Goal: Task Accomplishment & Management: Use online tool/utility

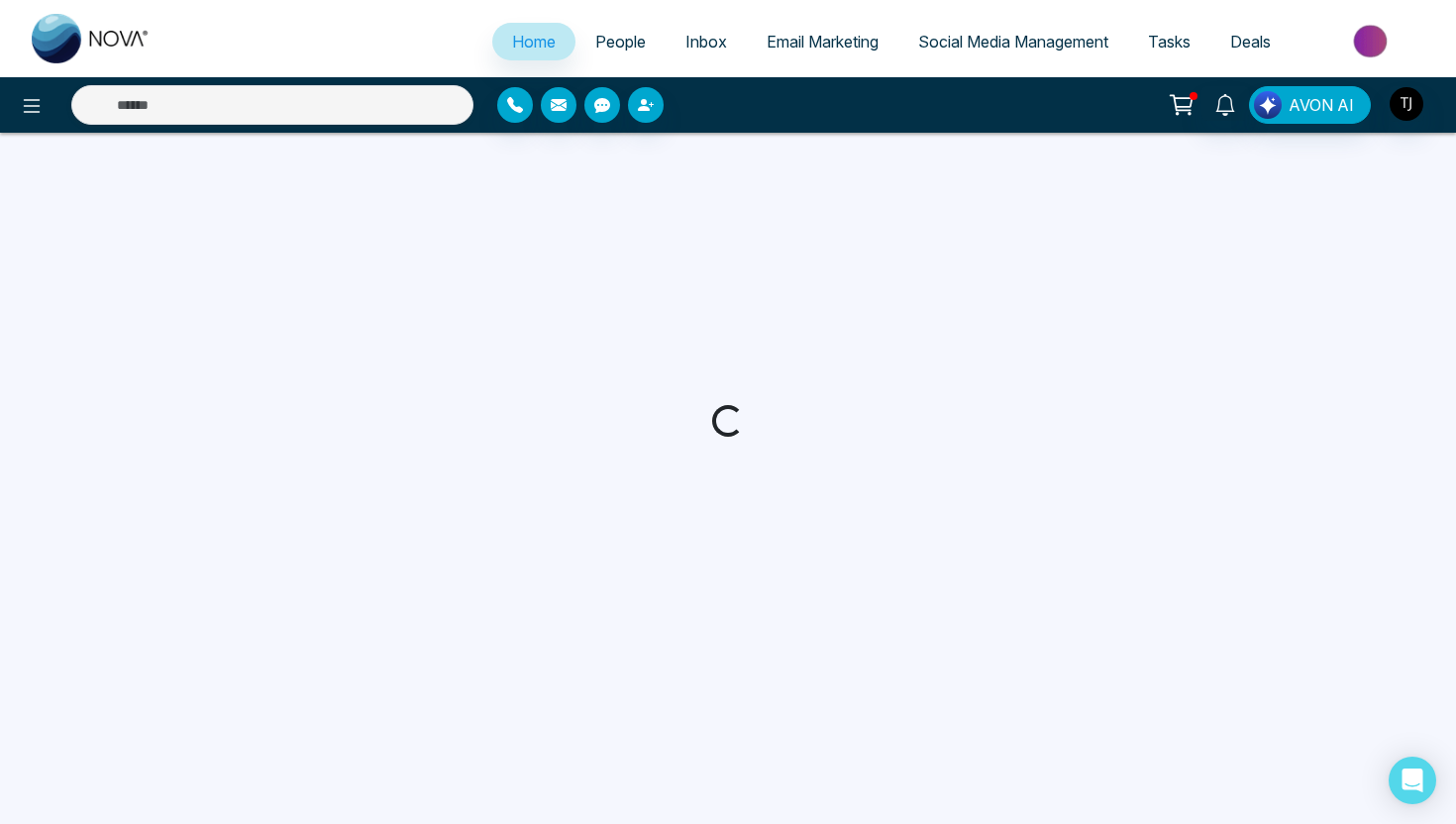
select select "*"
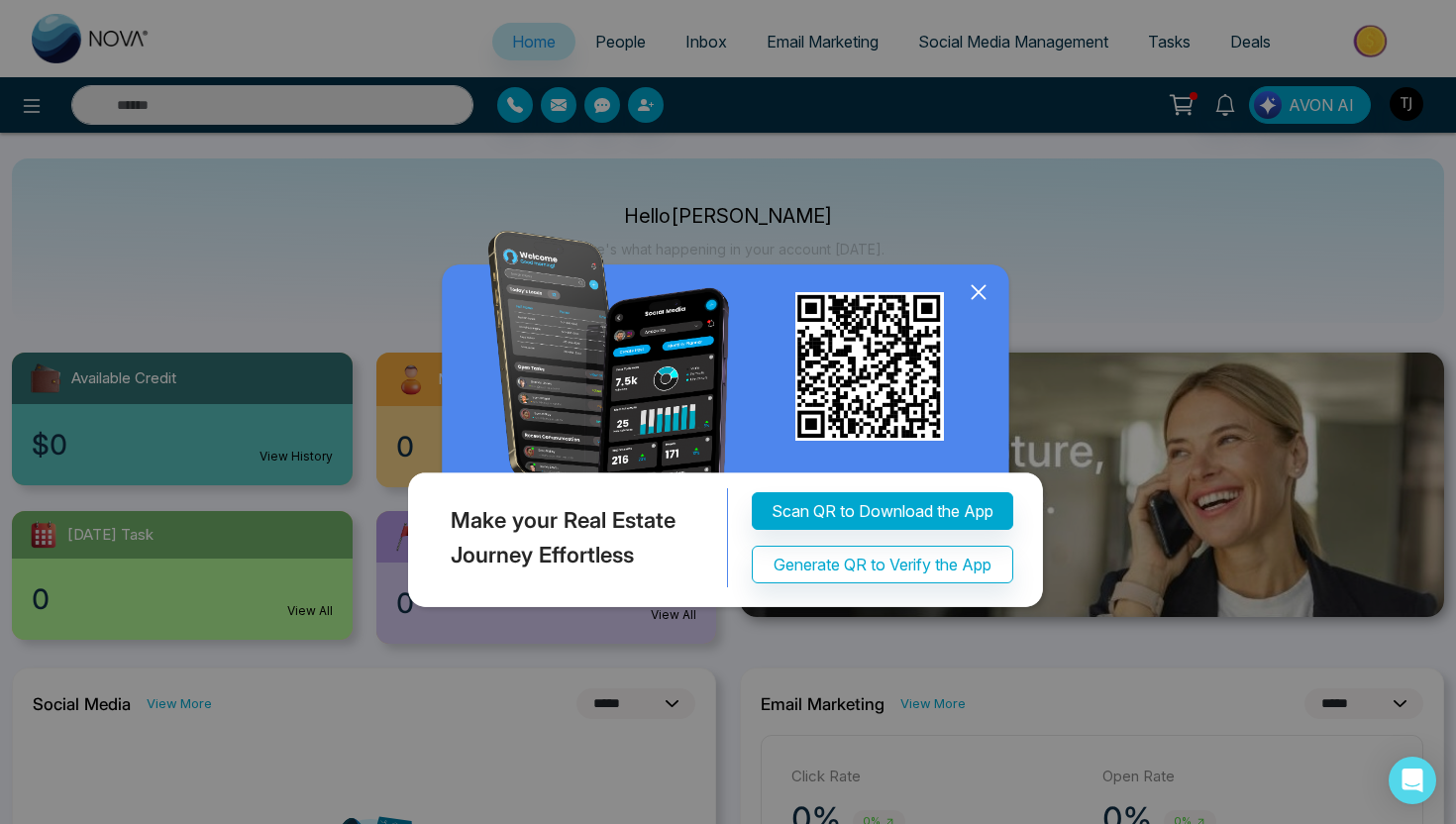
click at [981, 298] on icon at bounding box center [978, 292] width 30 height 30
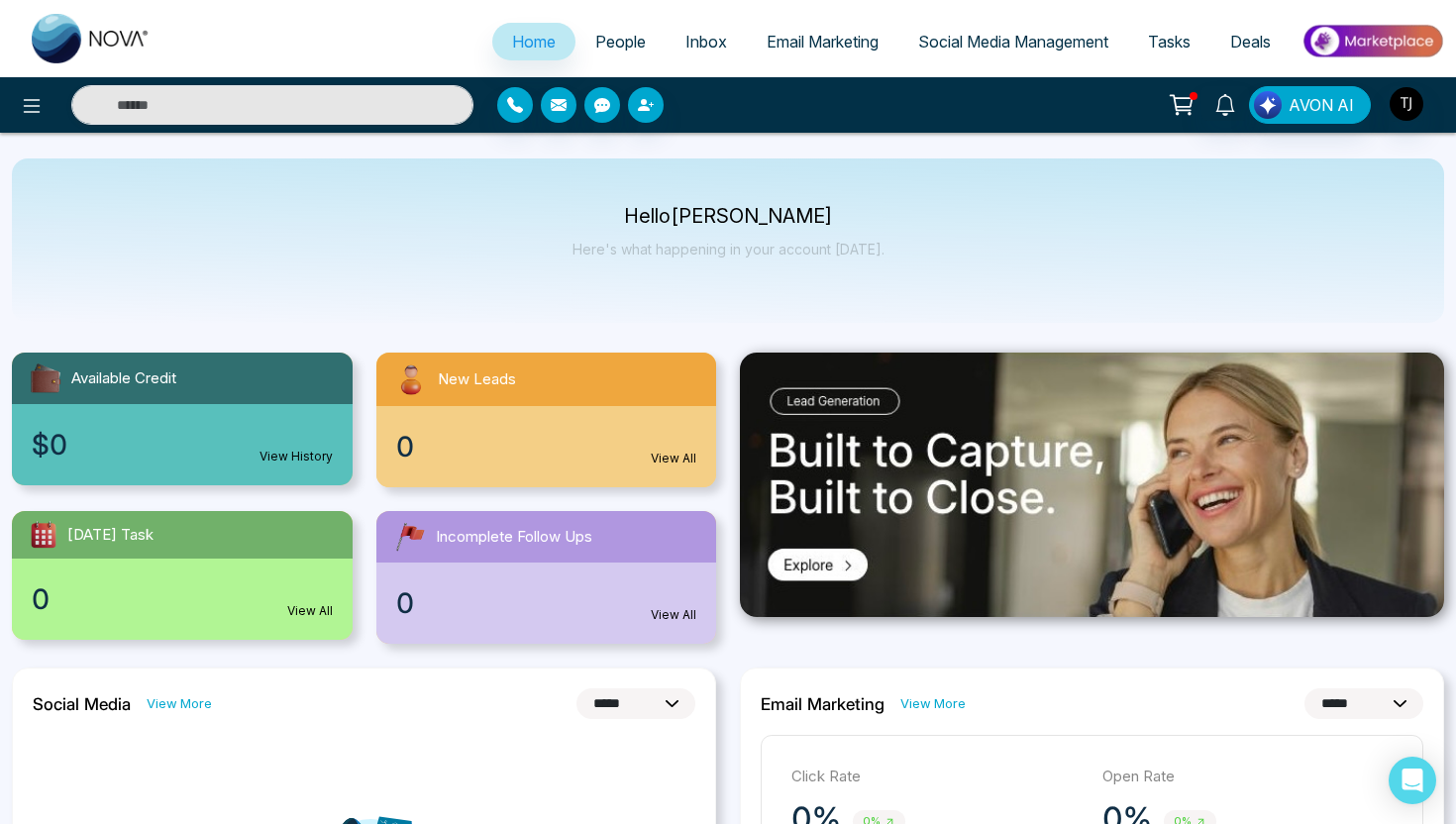
click at [991, 45] on span "Social Media Management" at bounding box center [1012, 42] width 190 height 20
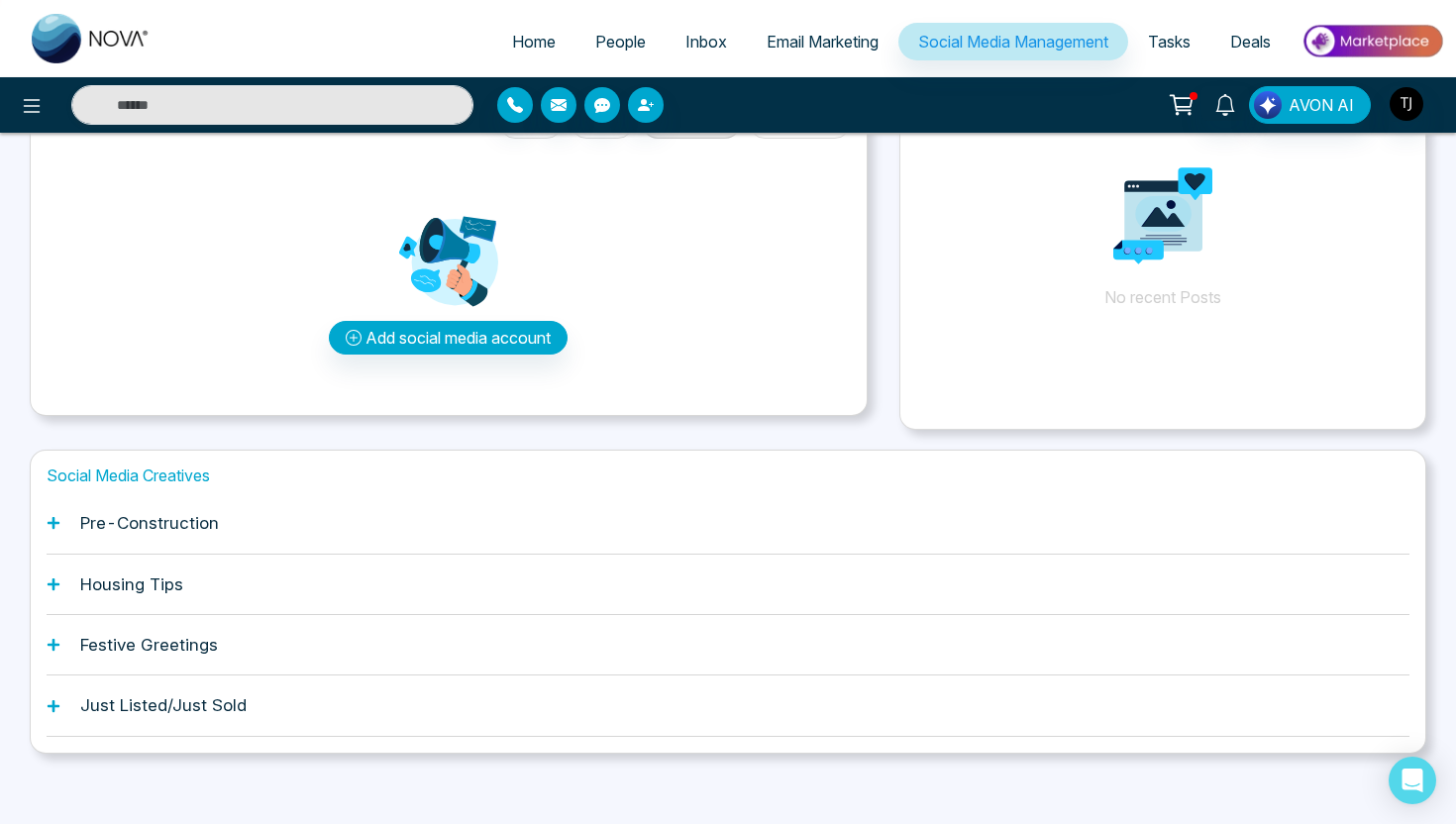
scroll to position [148, 0]
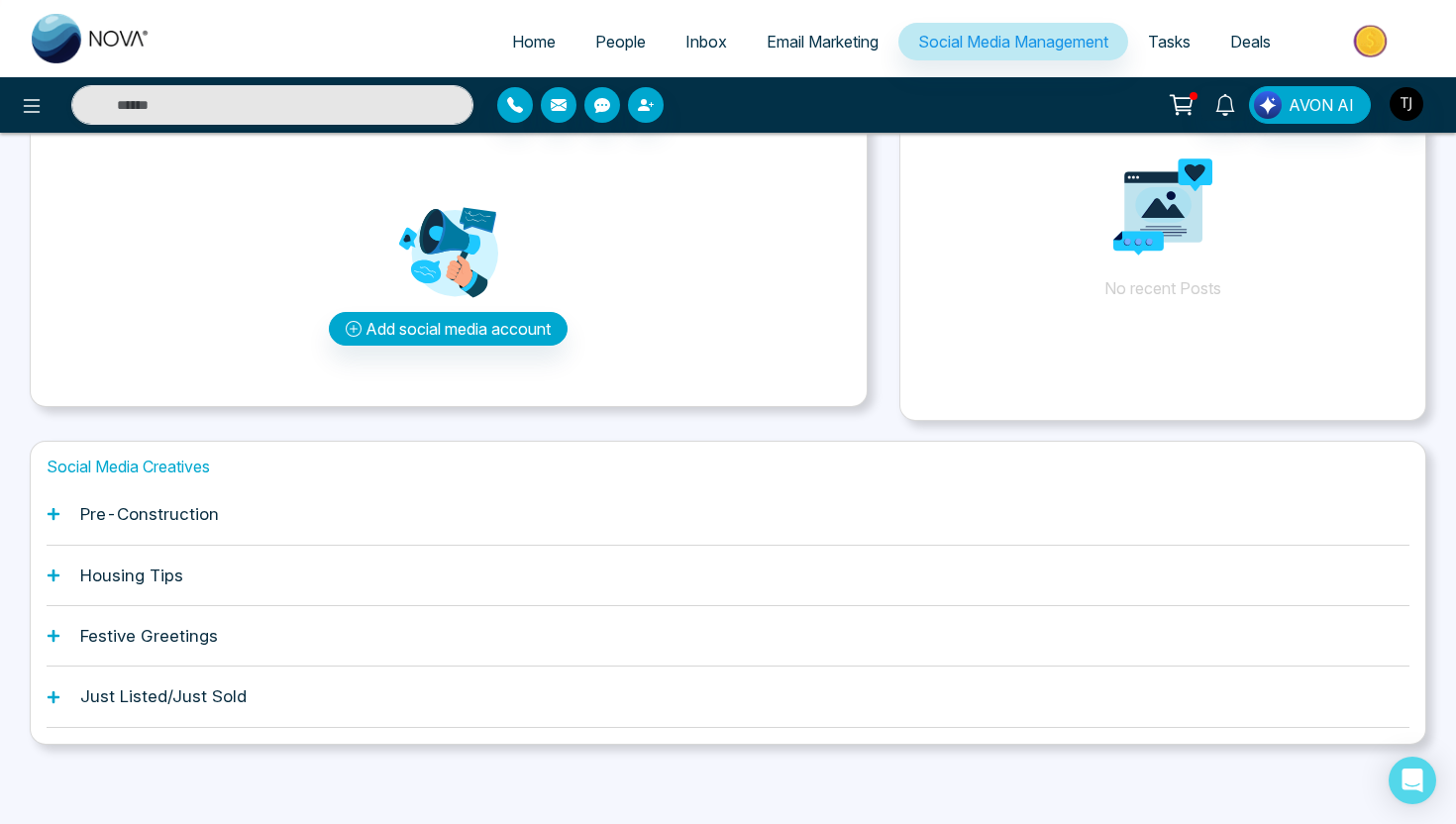
click at [198, 512] on h1 "Pre-Construction" at bounding box center [149, 514] width 139 height 20
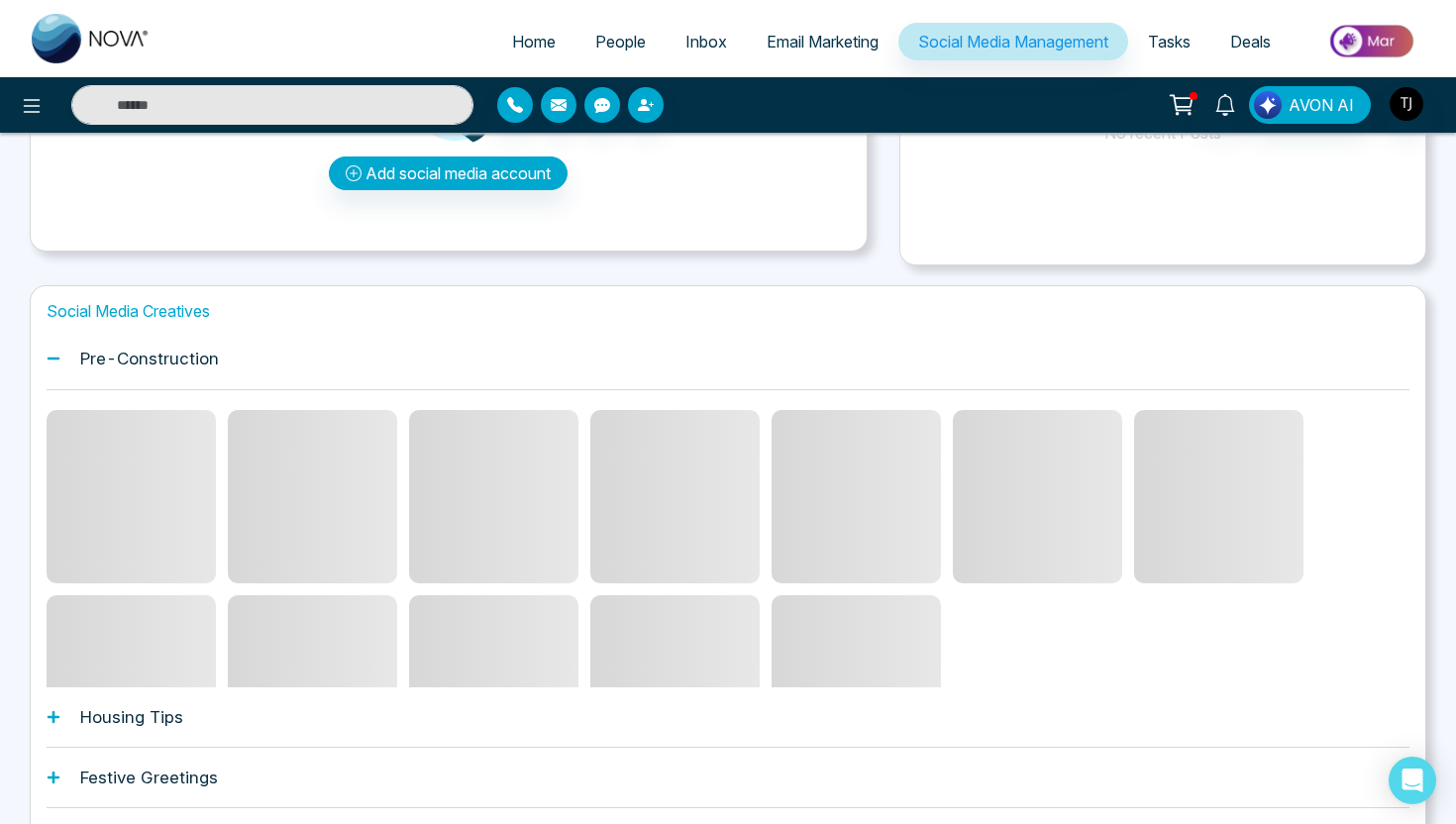
scroll to position [309, 0]
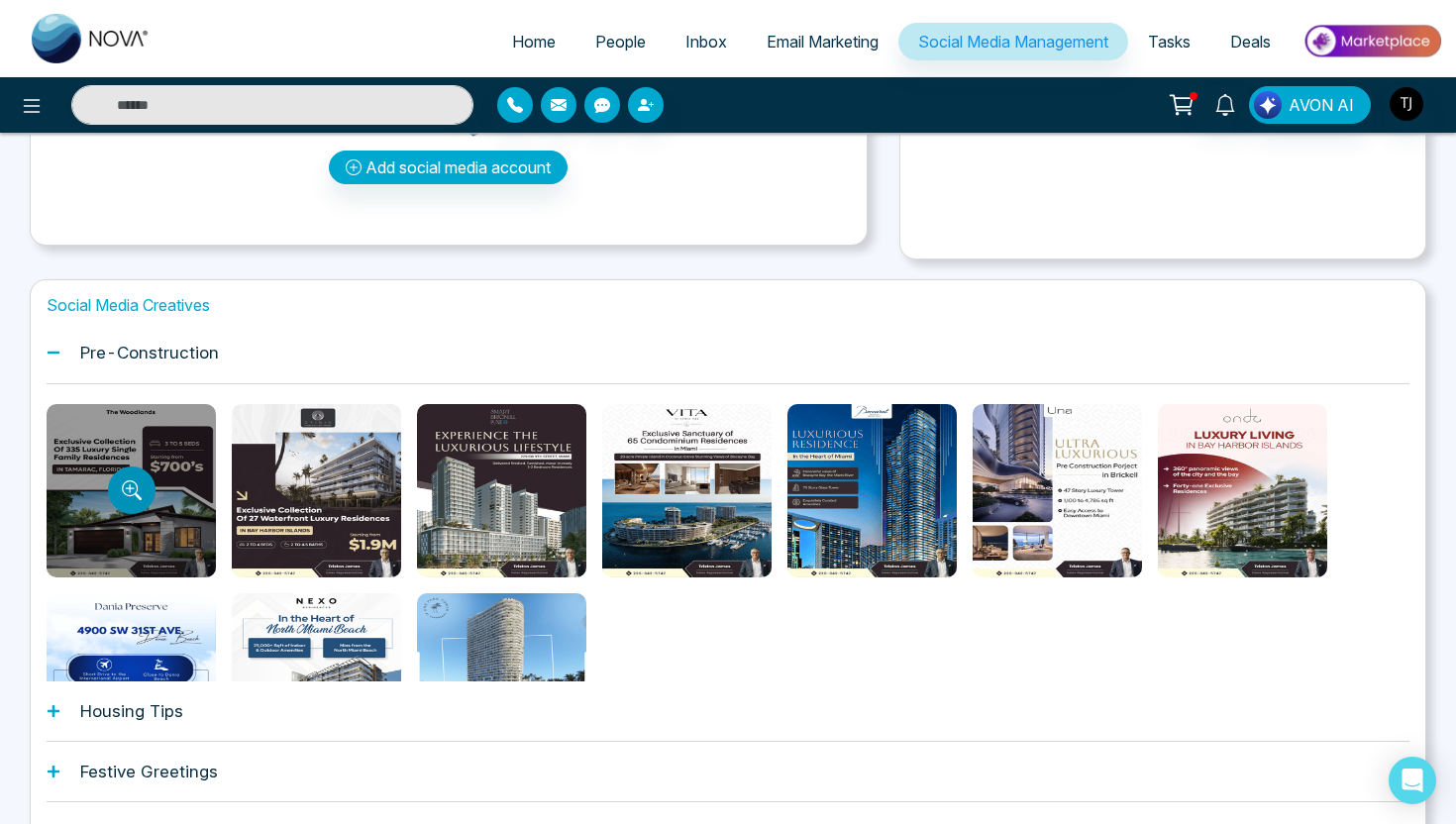
click at [148, 485] on button "Preview template" at bounding box center [132, 491] width 48 height 48
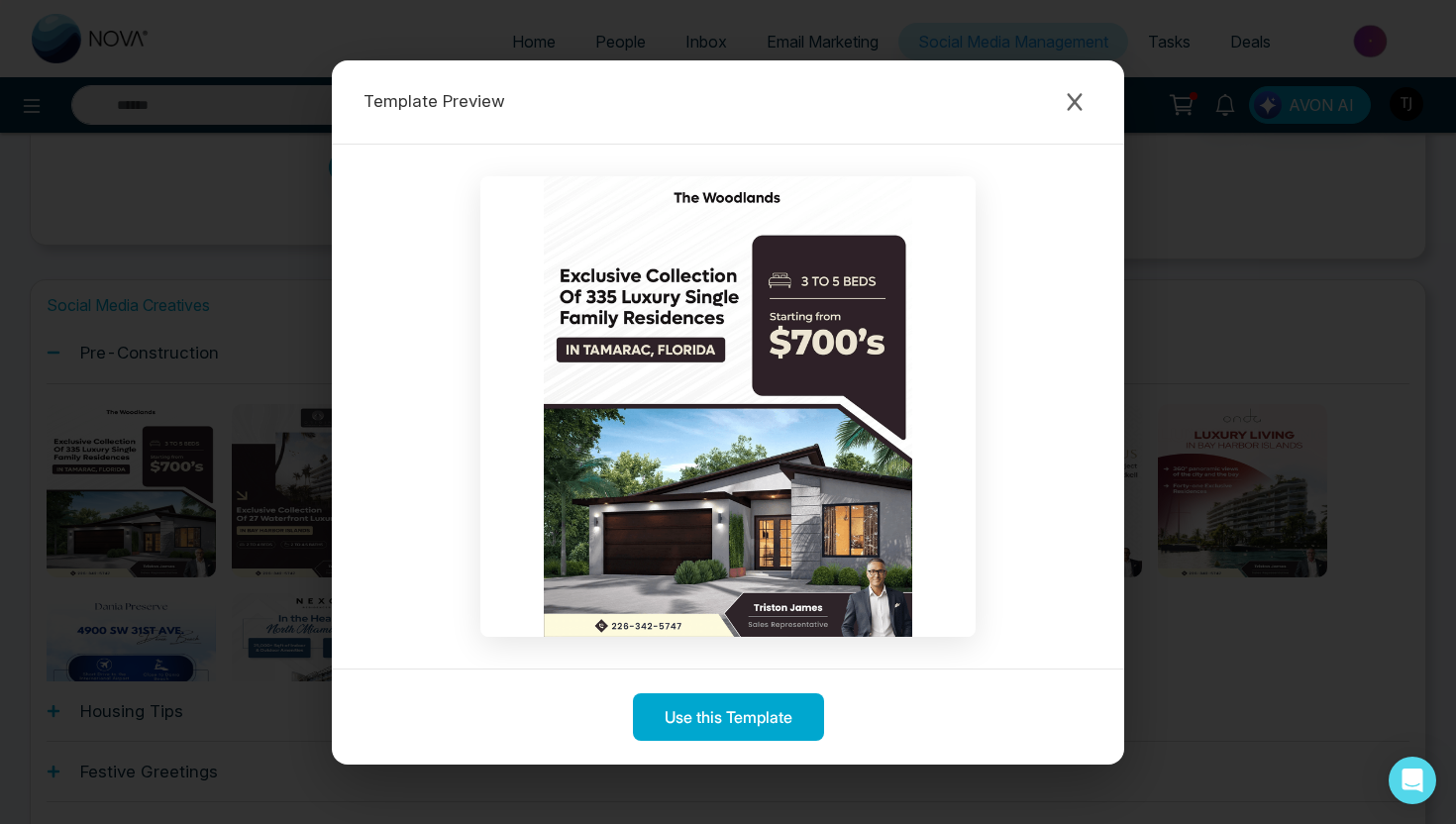
click at [1218, 567] on div "Template Preview Use this Template" at bounding box center [728, 412] width 1456 height 824
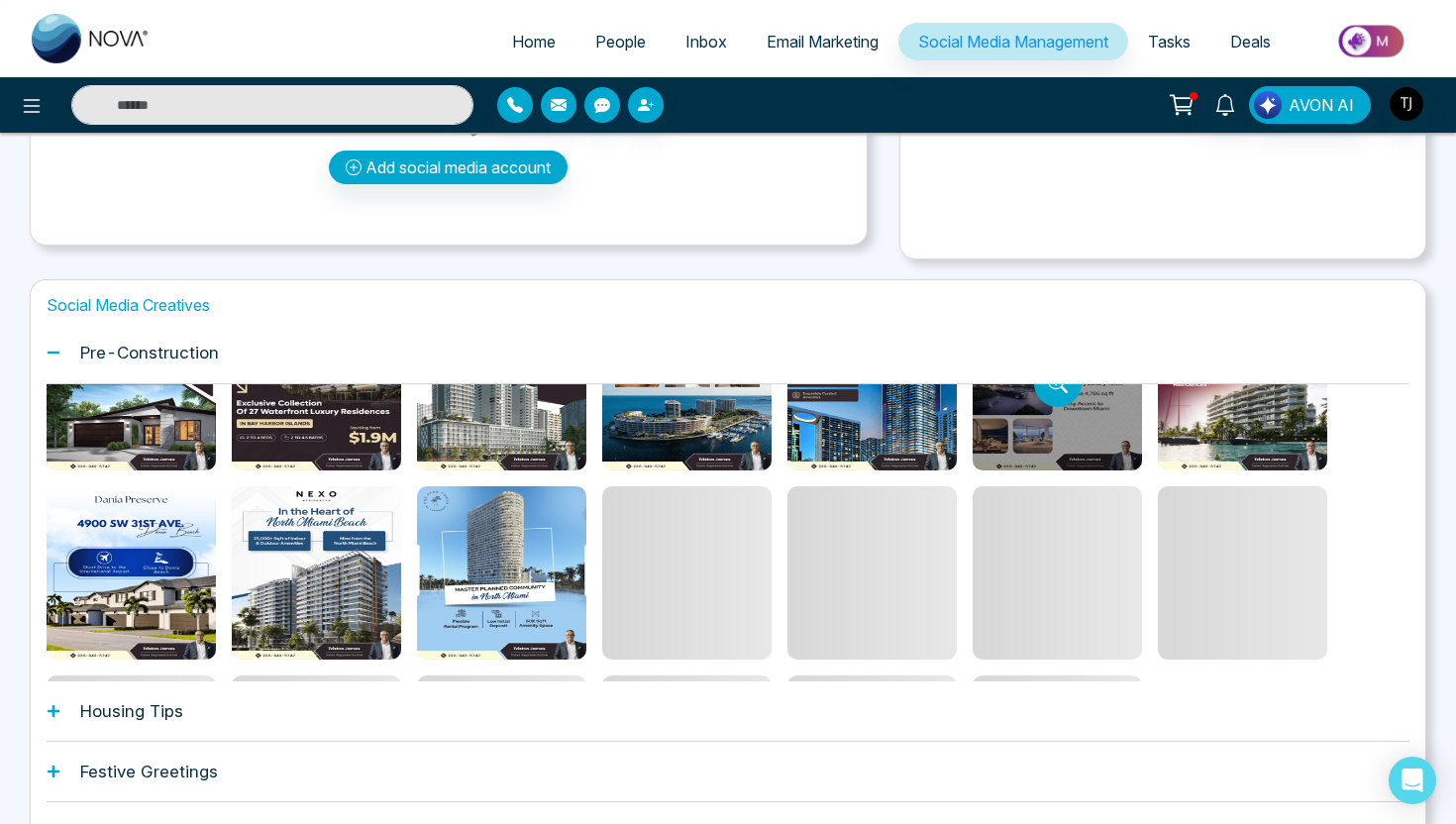
scroll to position [140, 0]
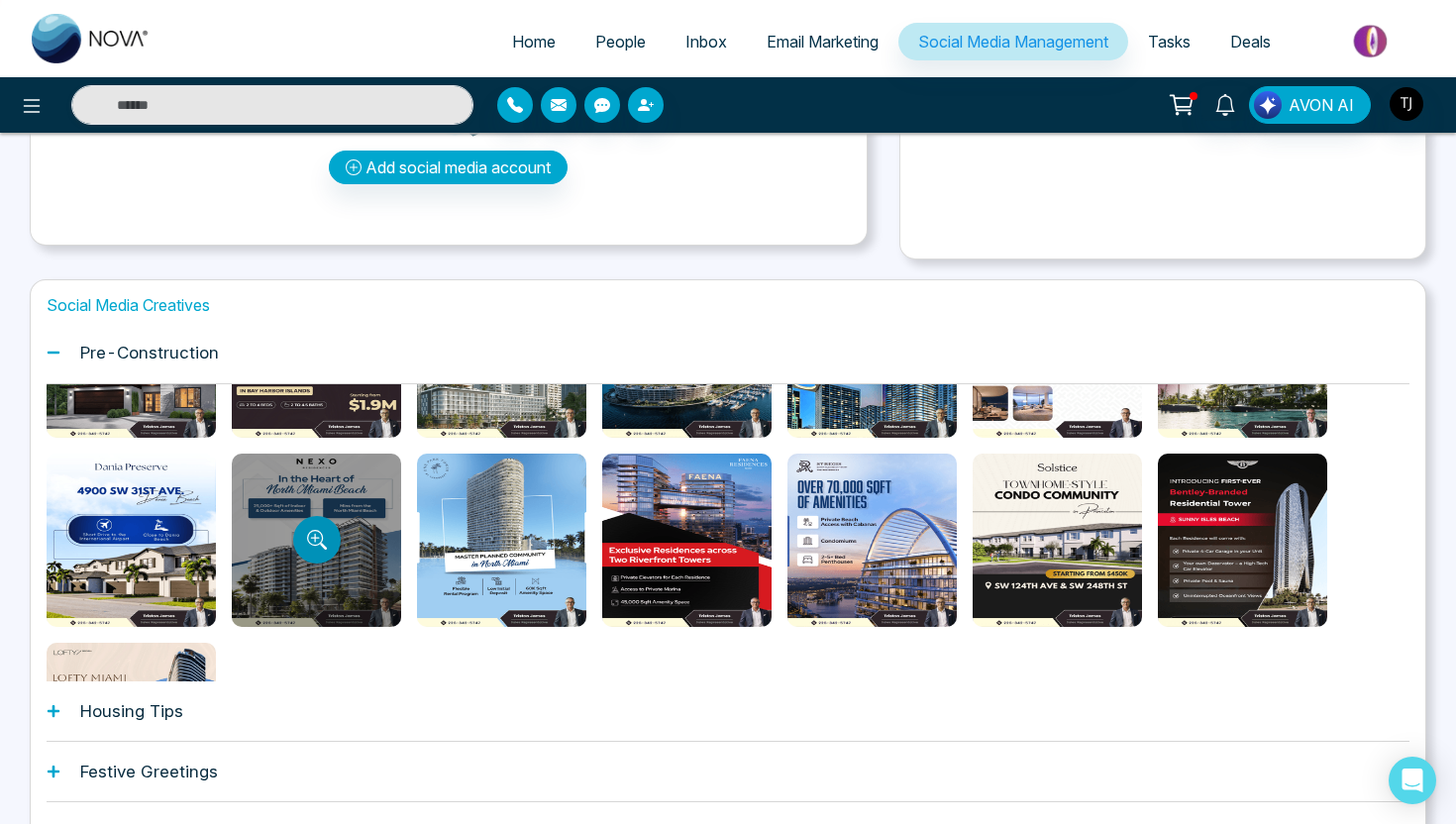
click at [324, 535] on icon "Preview template" at bounding box center [317, 540] width 20 height 20
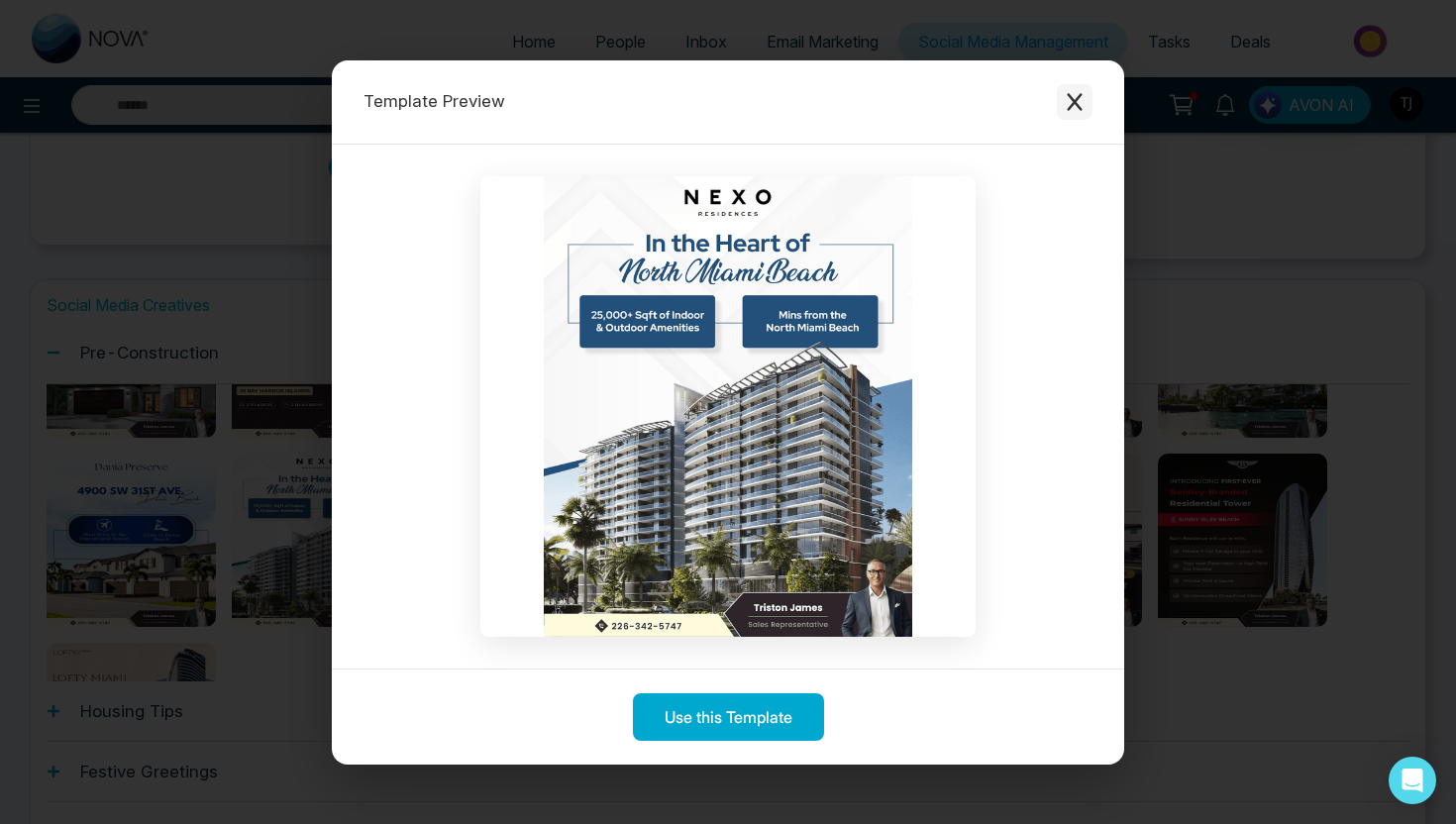
click at [1074, 95] on icon "Close modal" at bounding box center [1074, 102] width 20 height 20
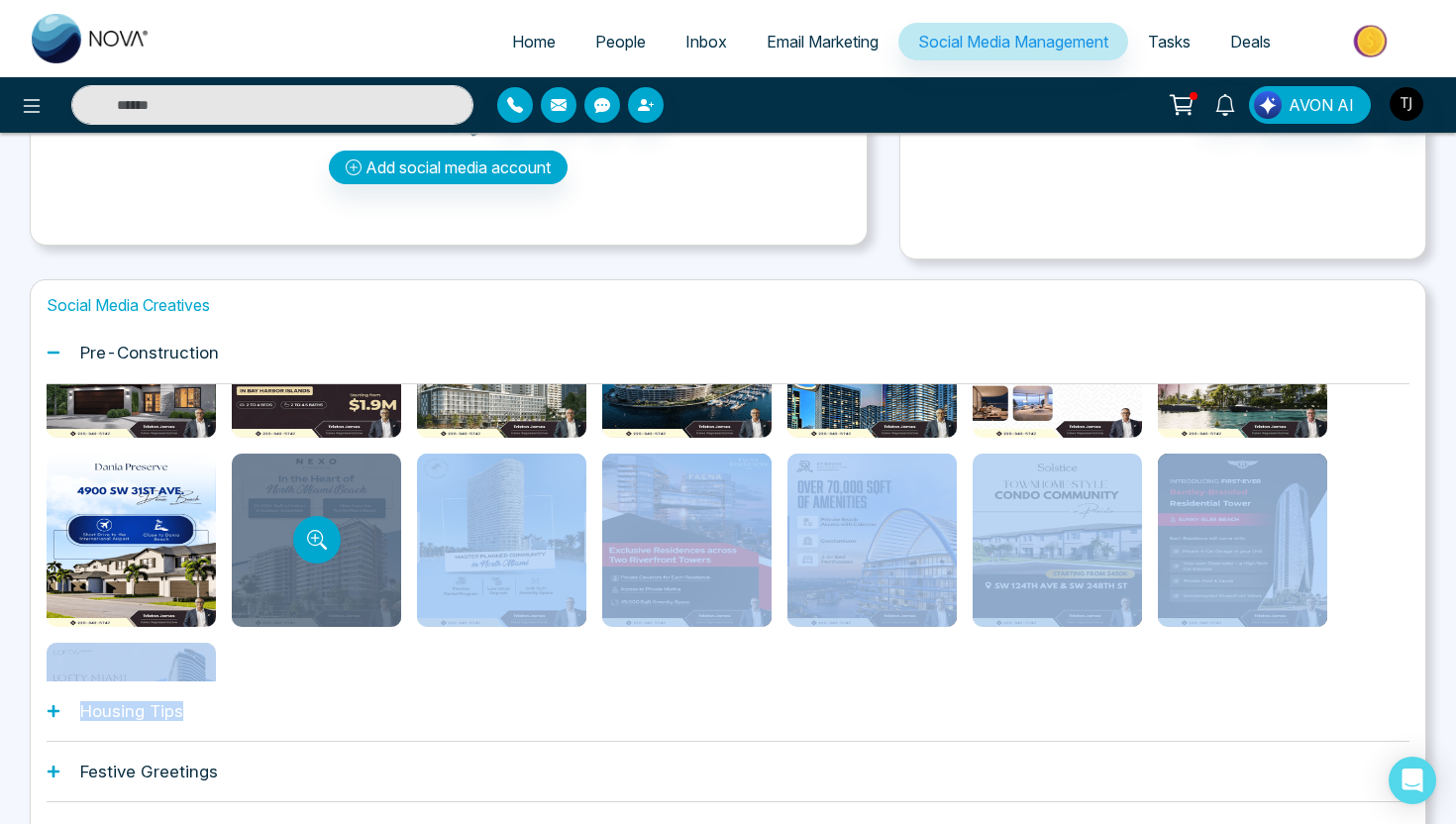
drag, startPoint x: 190, startPoint y: 716, endPoint x: 369, endPoint y: 571, distance: 230.4
click at [369, 572] on div "Social Media Creatives Pre-Construction Housing Tips Festive Greetings Just Lis…" at bounding box center [728, 580] width 1396 height 602
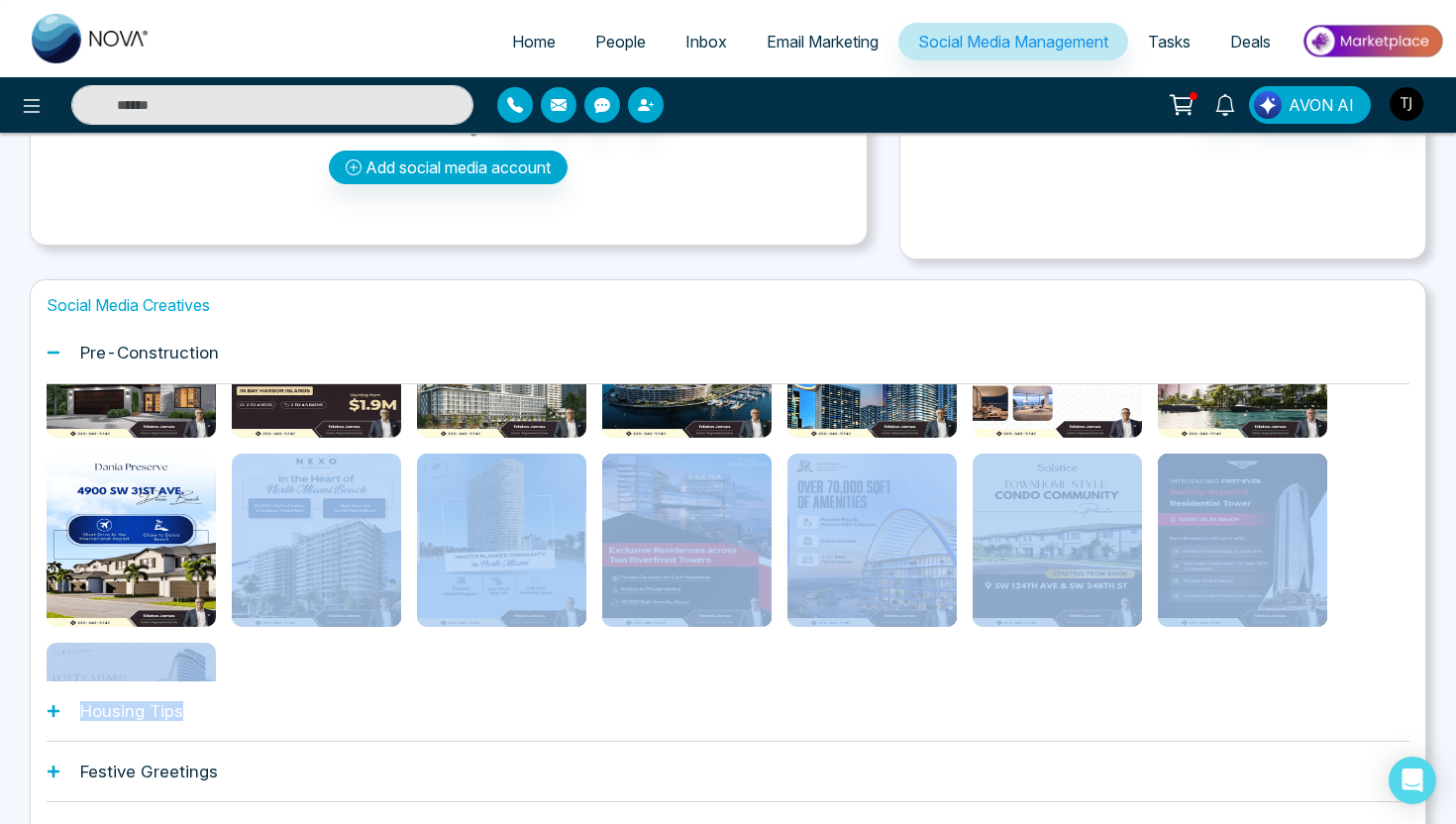
click at [182, 717] on h1 "Housing Tips" at bounding box center [131, 711] width 103 height 20
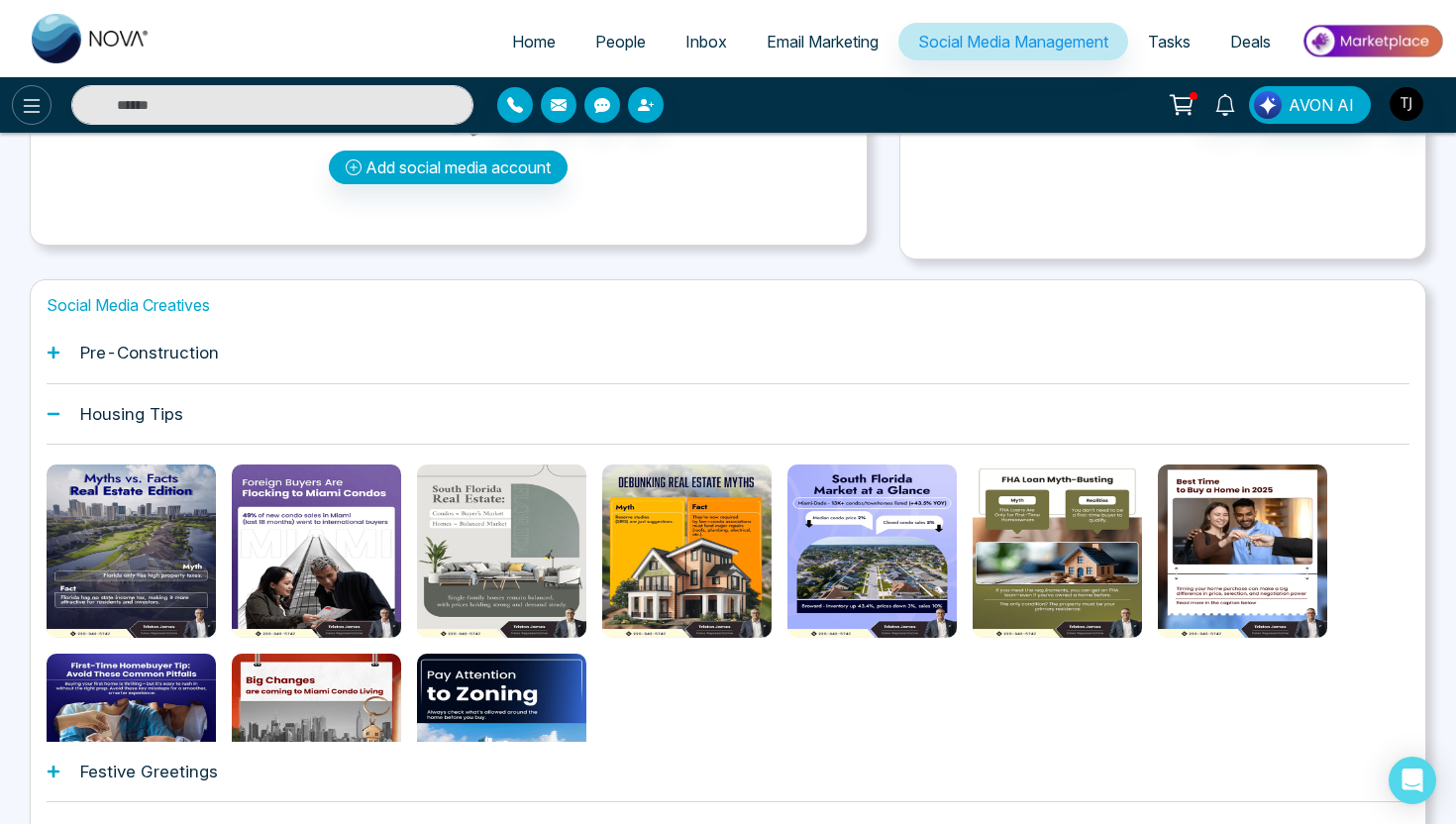
click at [23, 114] on icon at bounding box center [32, 106] width 24 height 24
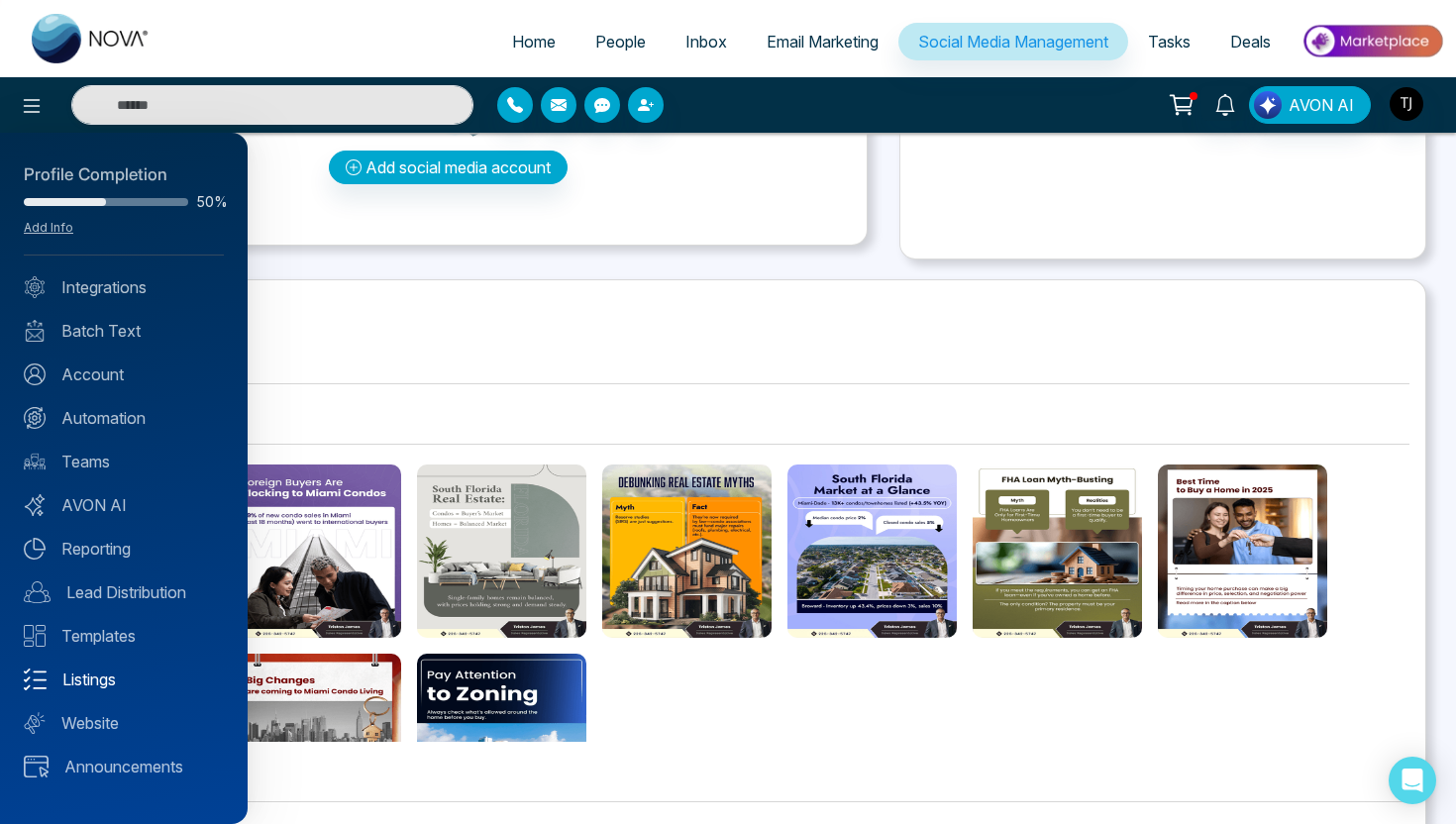
click at [70, 672] on link "Listings" at bounding box center [124, 679] width 200 height 24
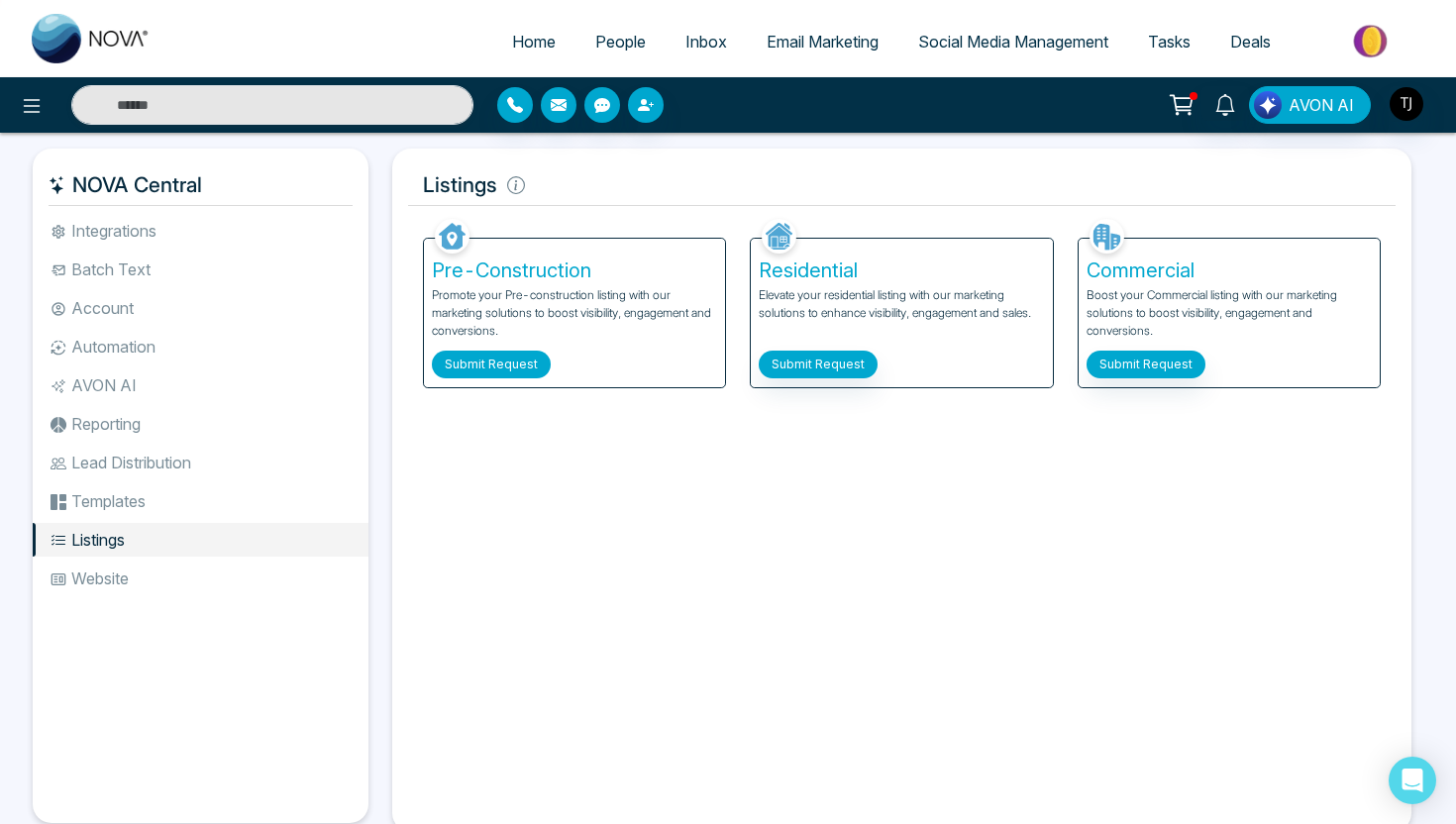
click at [524, 360] on button "Submit Request" at bounding box center [491, 364] width 119 height 28
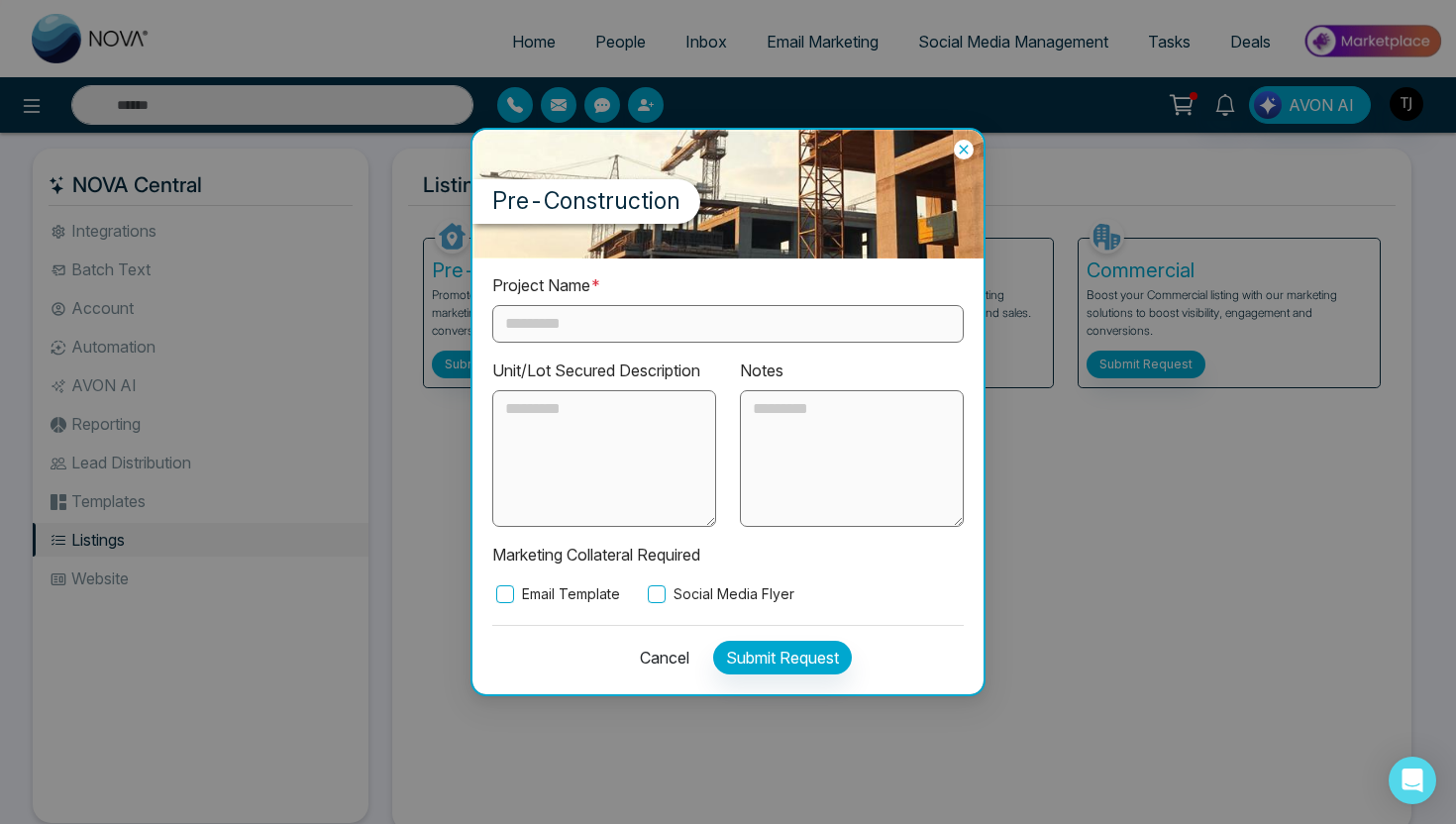
click at [643, 308] on input "text" at bounding box center [727, 324] width 472 height 38
click at [798, 426] on textarea at bounding box center [852, 458] width 223 height 137
click at [968, 143] on icon at bounding box center [963, 150] width 20 height 20
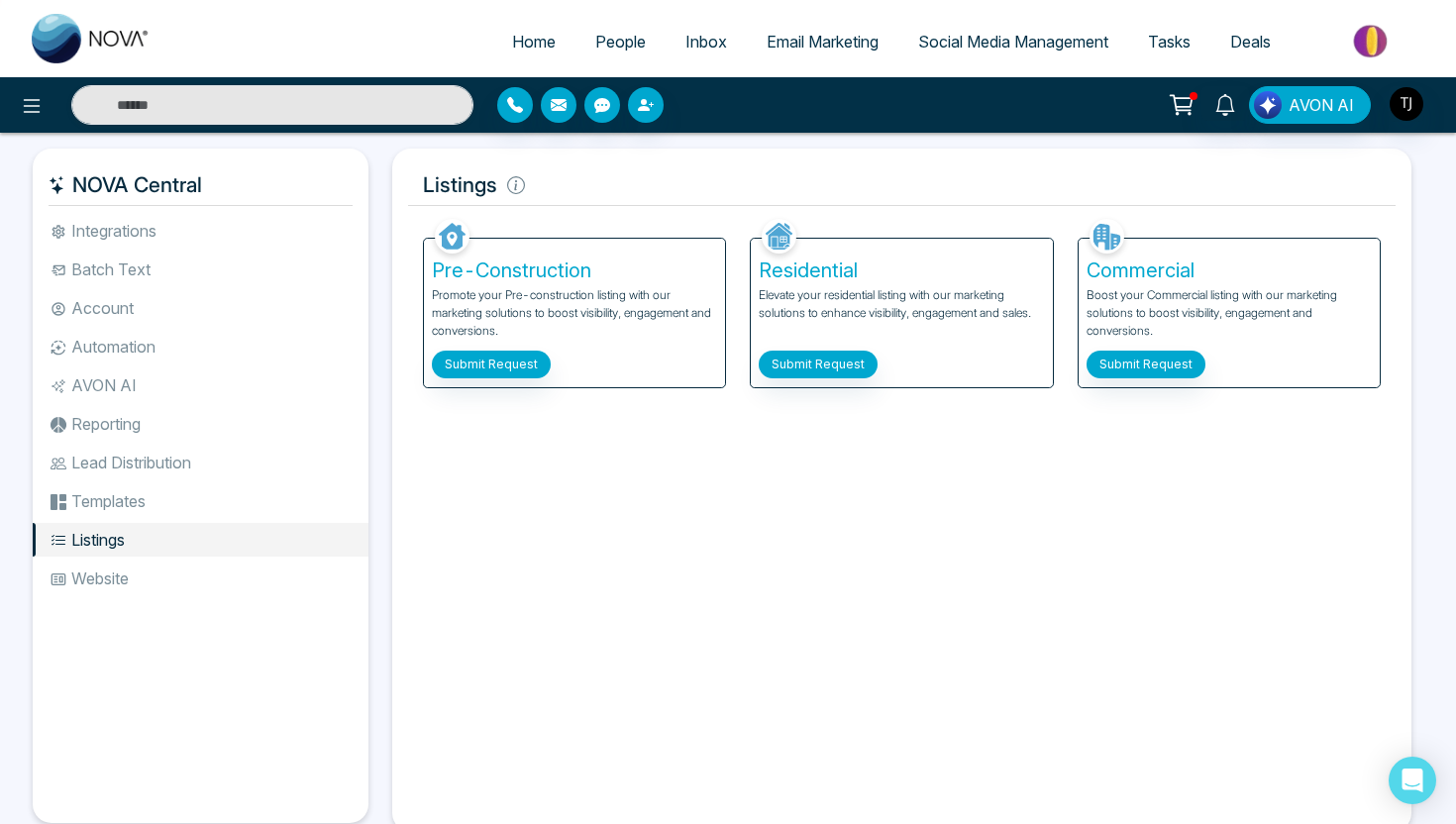
click at [986, 26] on link "Social Media Management" at bounding box center [1013, 42] width 229 height 38
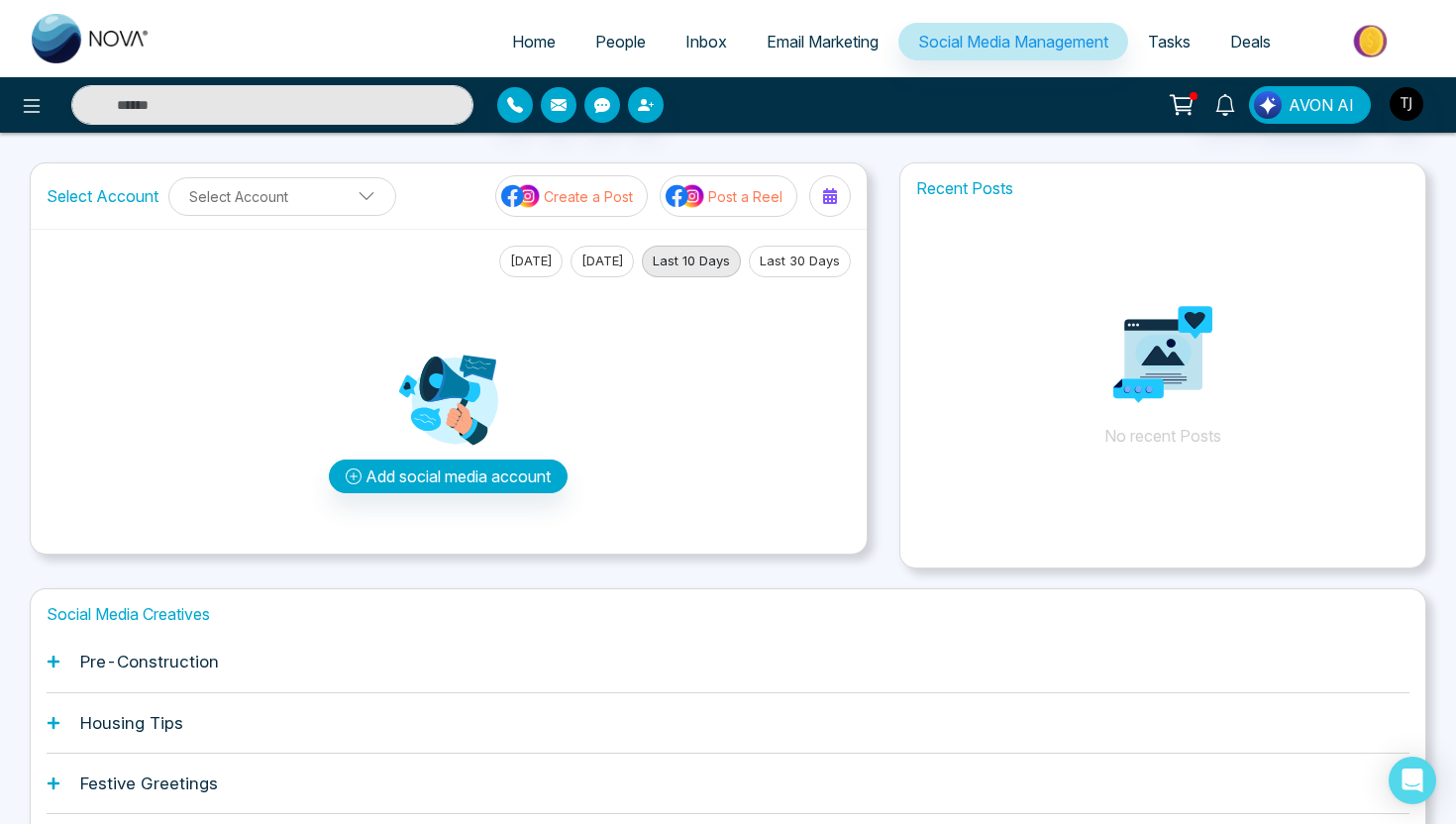
click at [472, 649] on div "Pre-Construction" at bounding box center [728, 661] width 1362 height 61
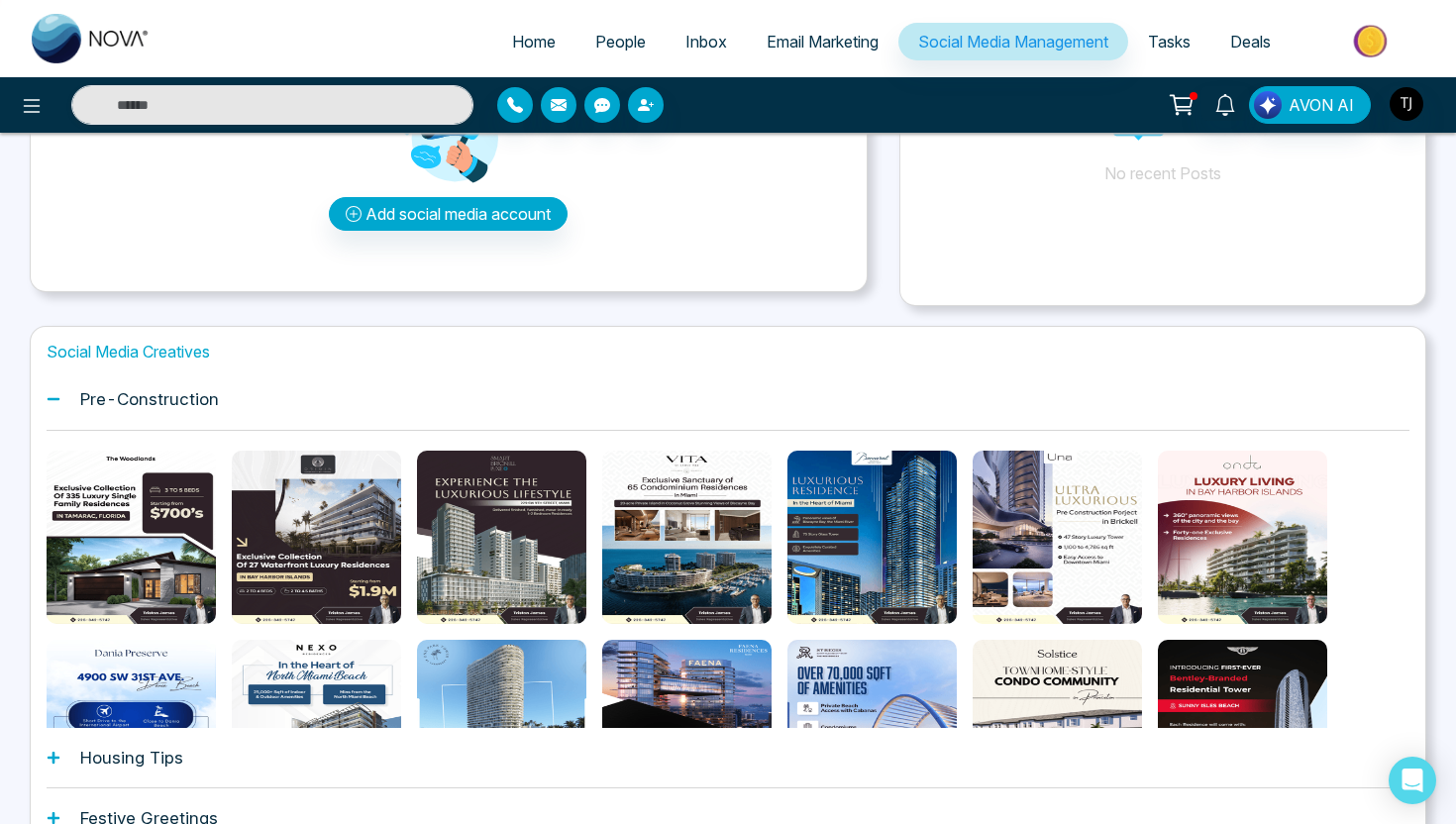
scroll to position [274, 0]
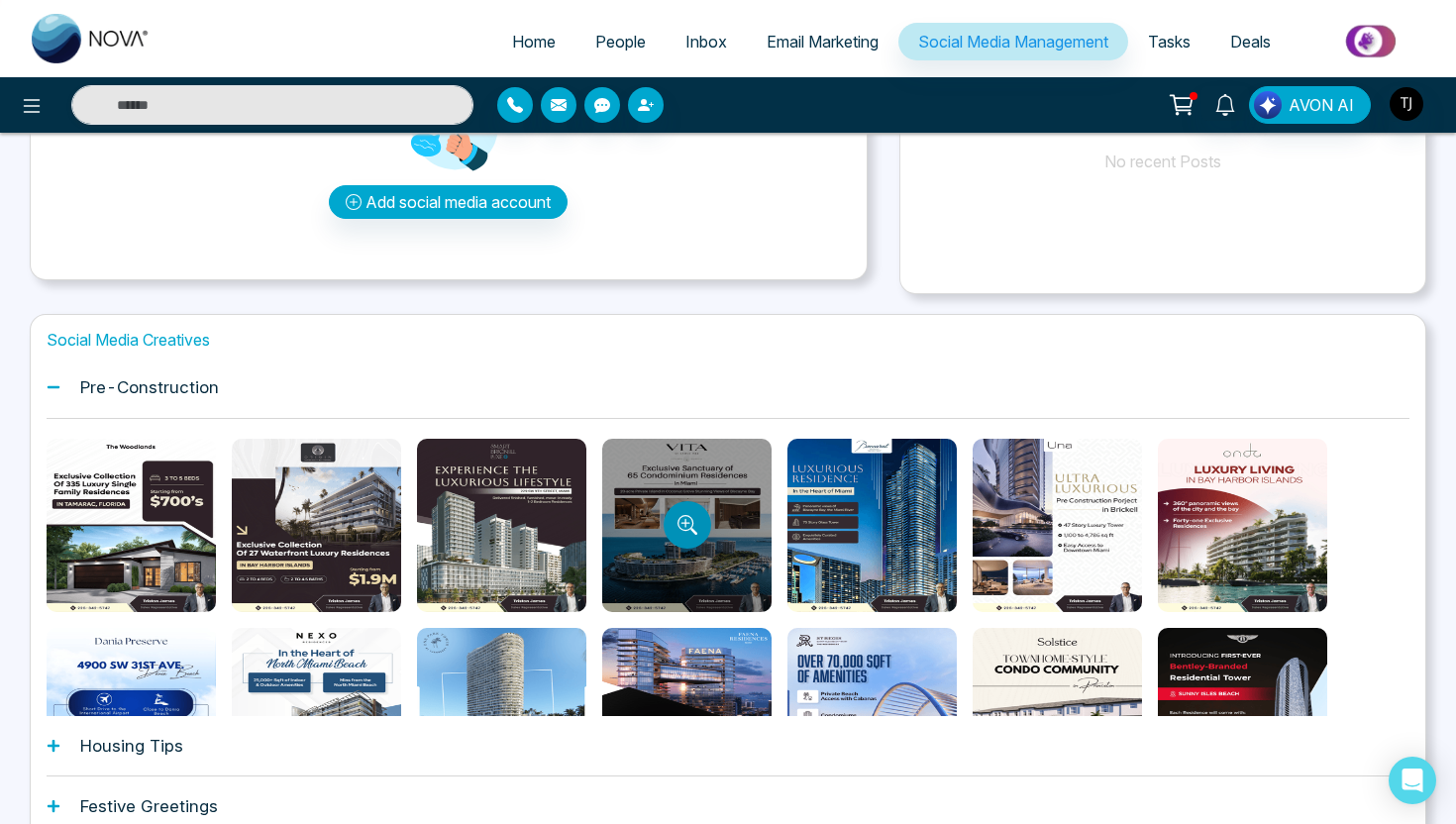
click at [701, 522] on button "Preview template" at bounding box center [687, 525] width 48 height 48
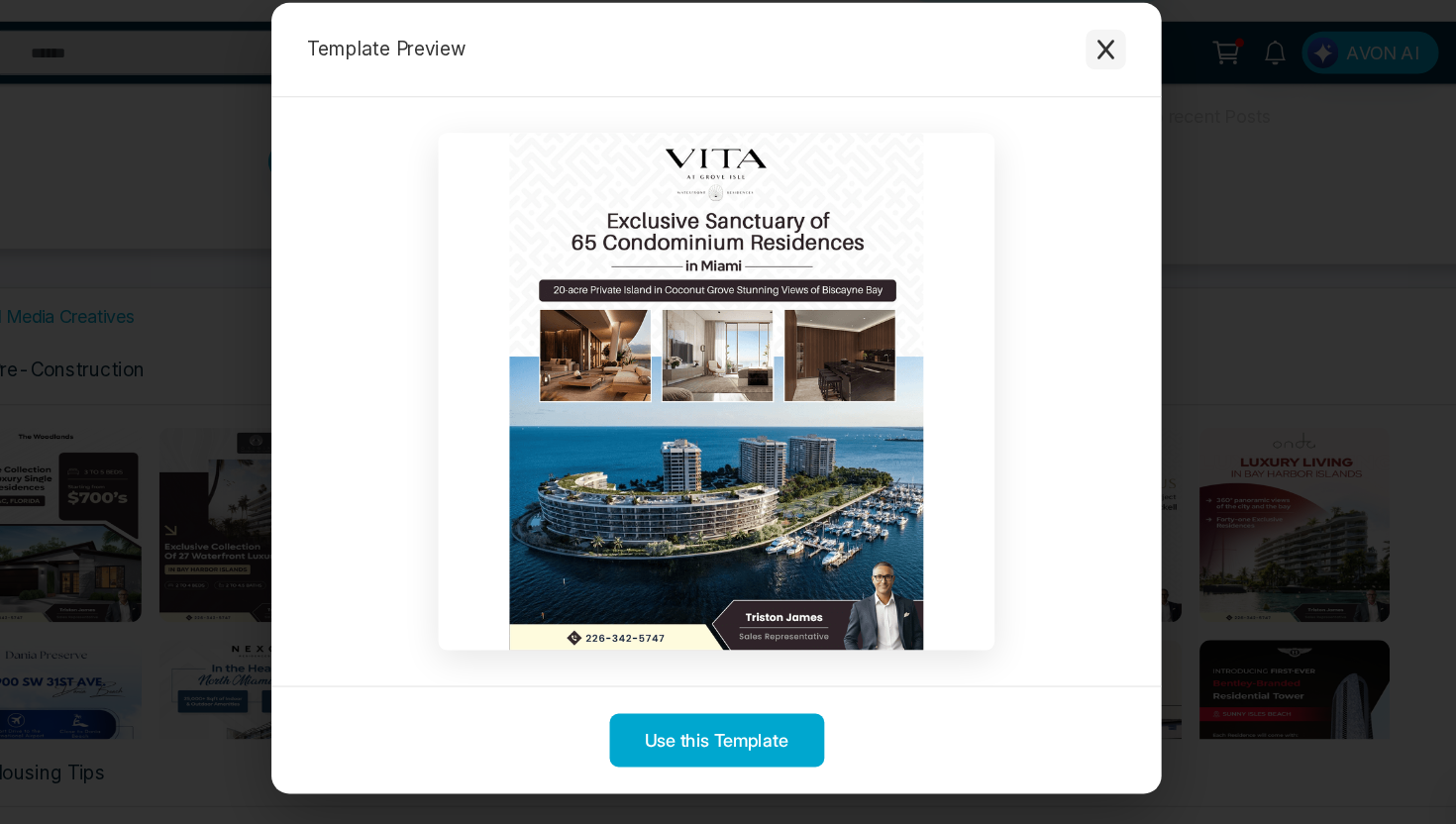
click at [1077, 117] on button "Close modal" at bounding box center [1074, 102] width 36 height 36
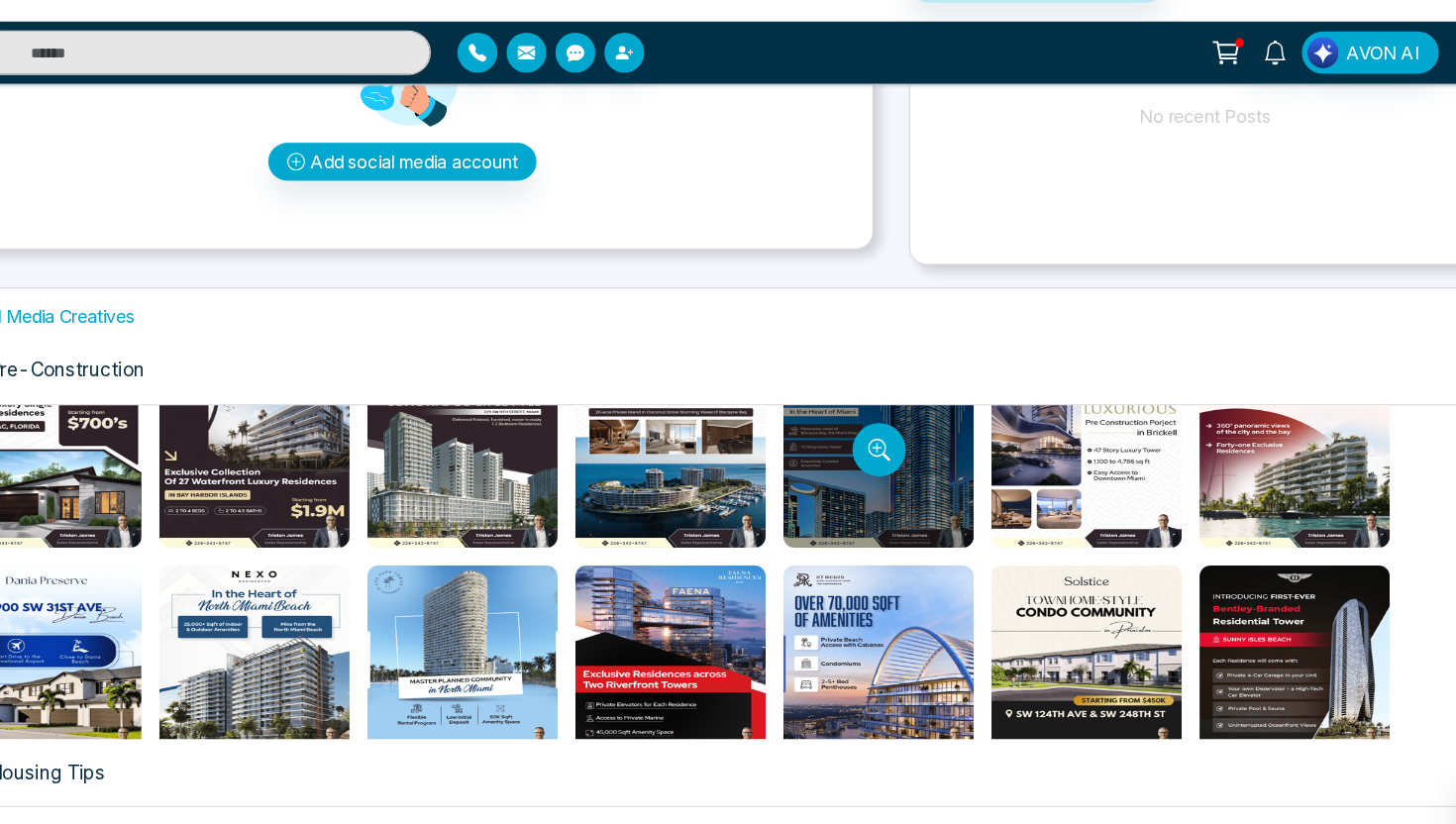
scroll to position [108, 0]
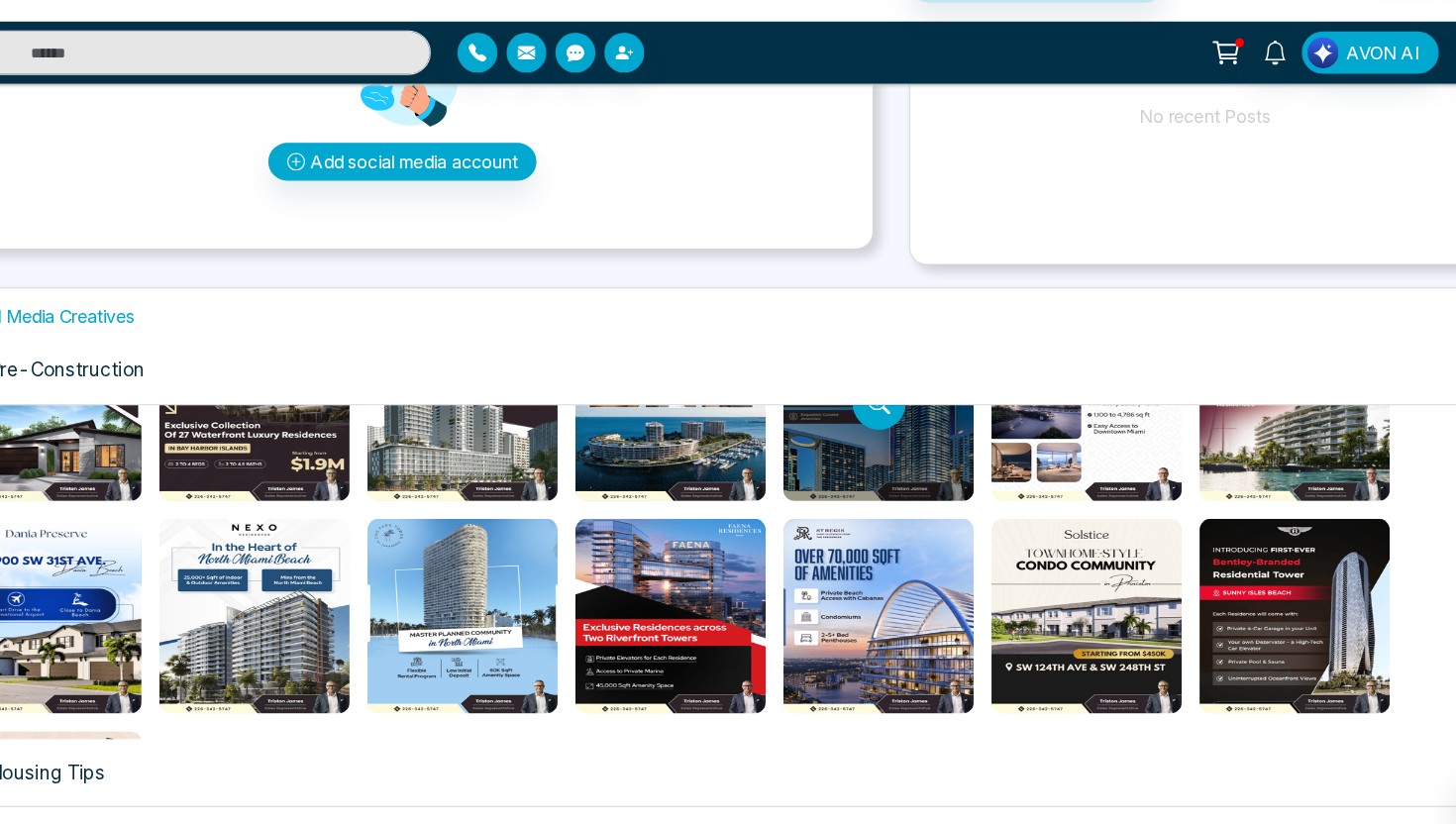
click at [862, 443] on div at bounding box center [872, 418] width 170 height 174
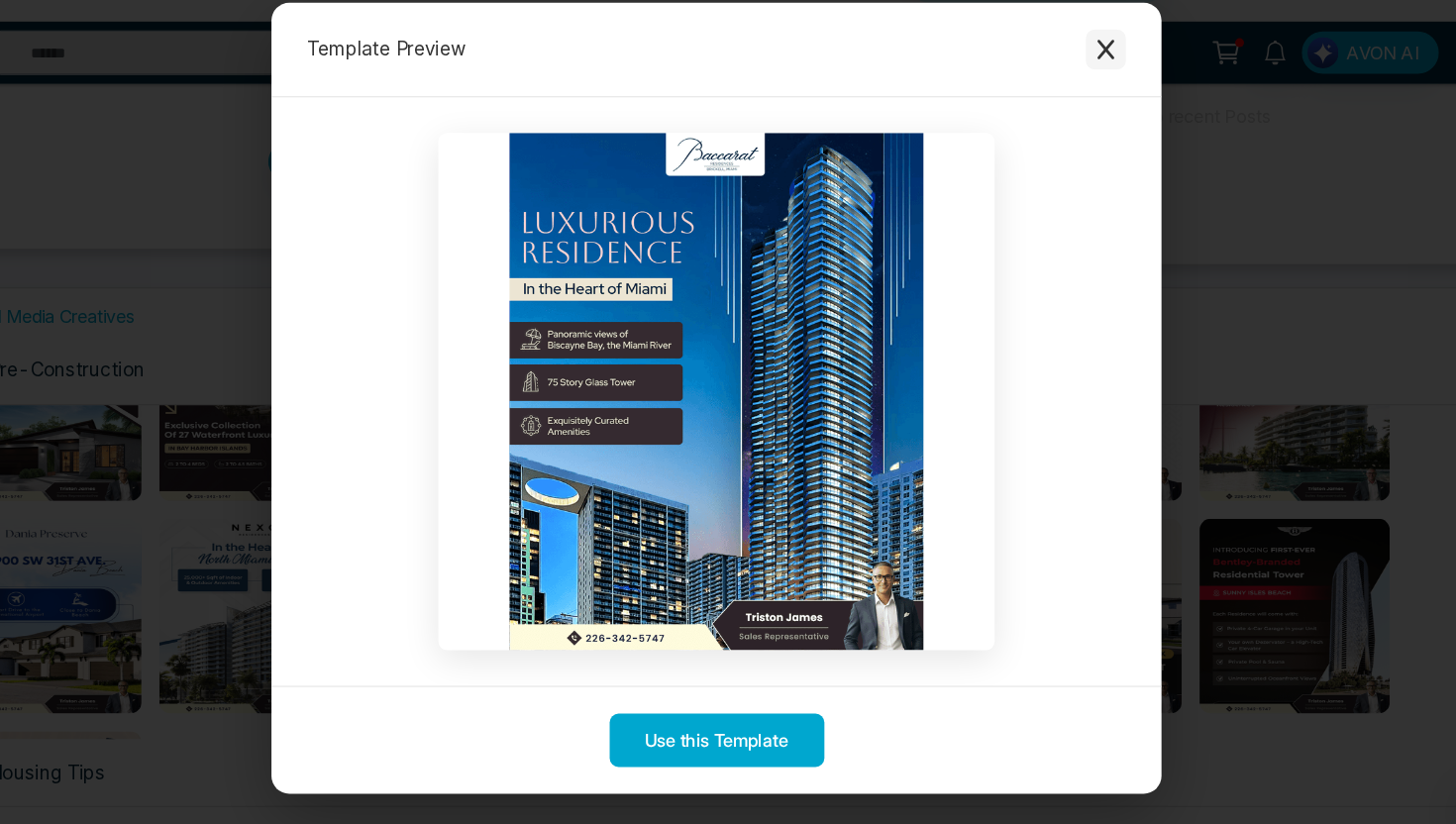
click at [1064, 104] on icon "Close modal" at bounding box center [1074, 102] width 20 height 20
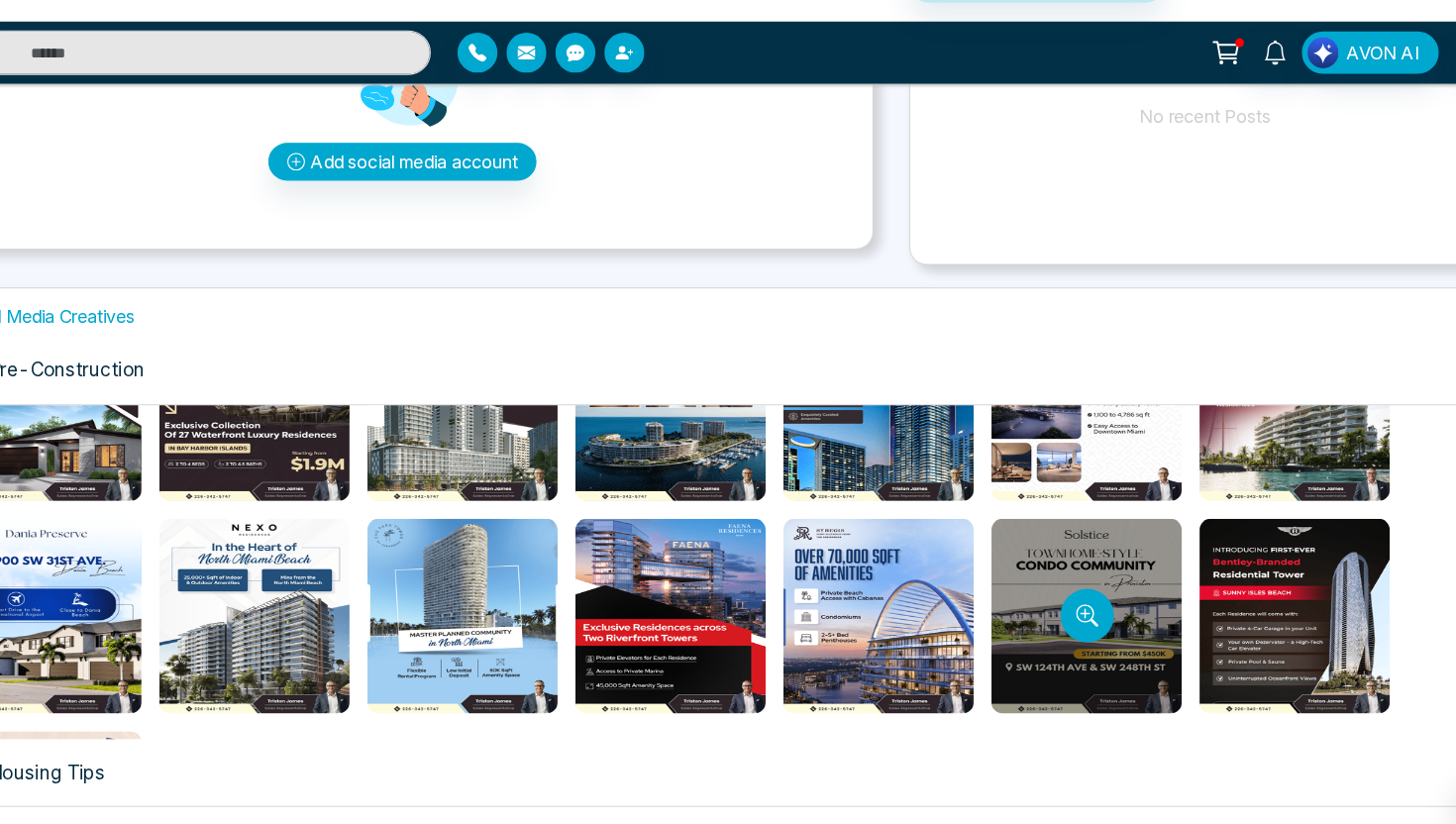
click at [1035, 593] on div at bounding box center [1057, 607] width 170 height 174
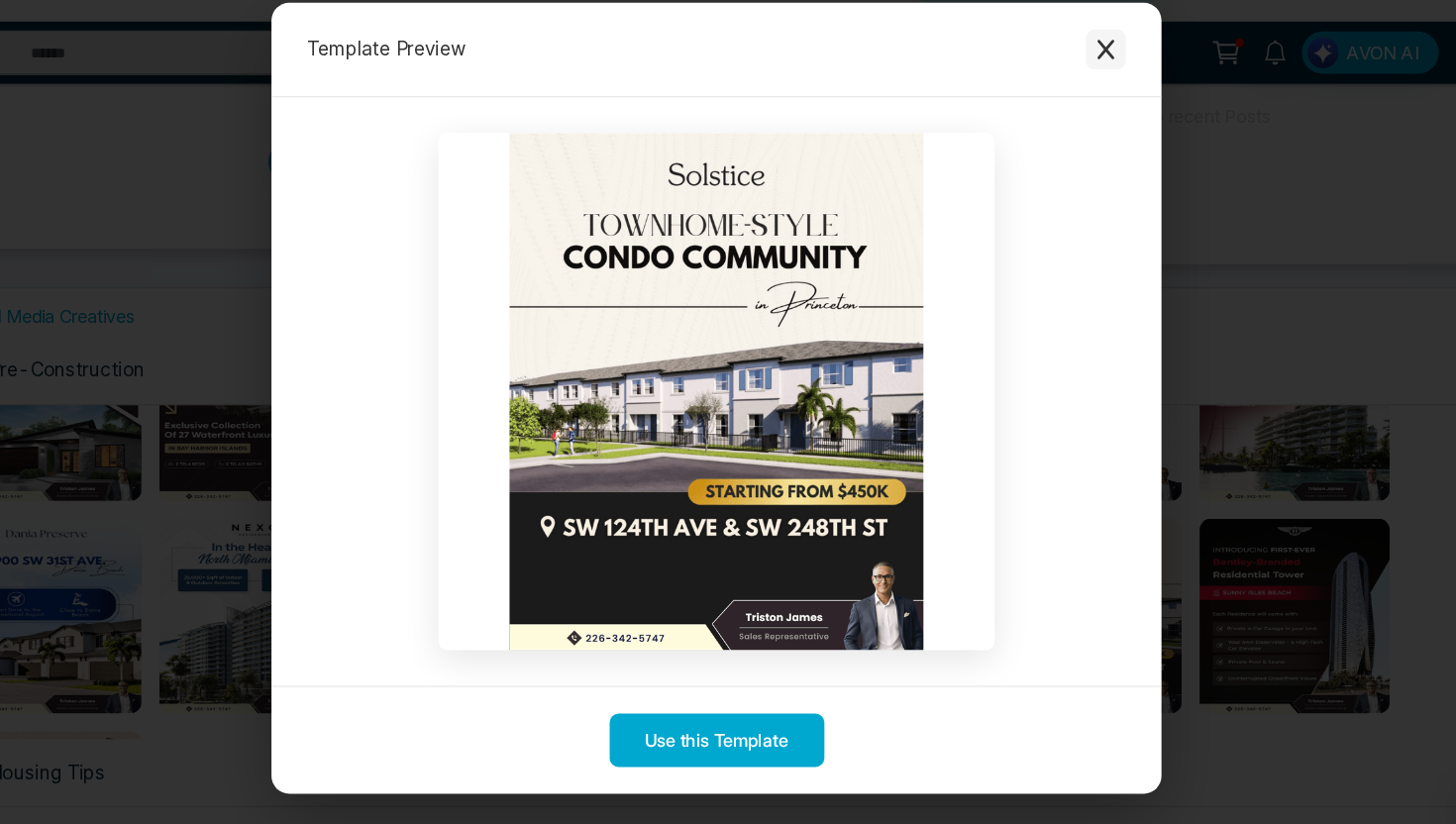
click at [1078, 100] on icon "Close modal" at bounding box center [1074, 102] width 20 height 20
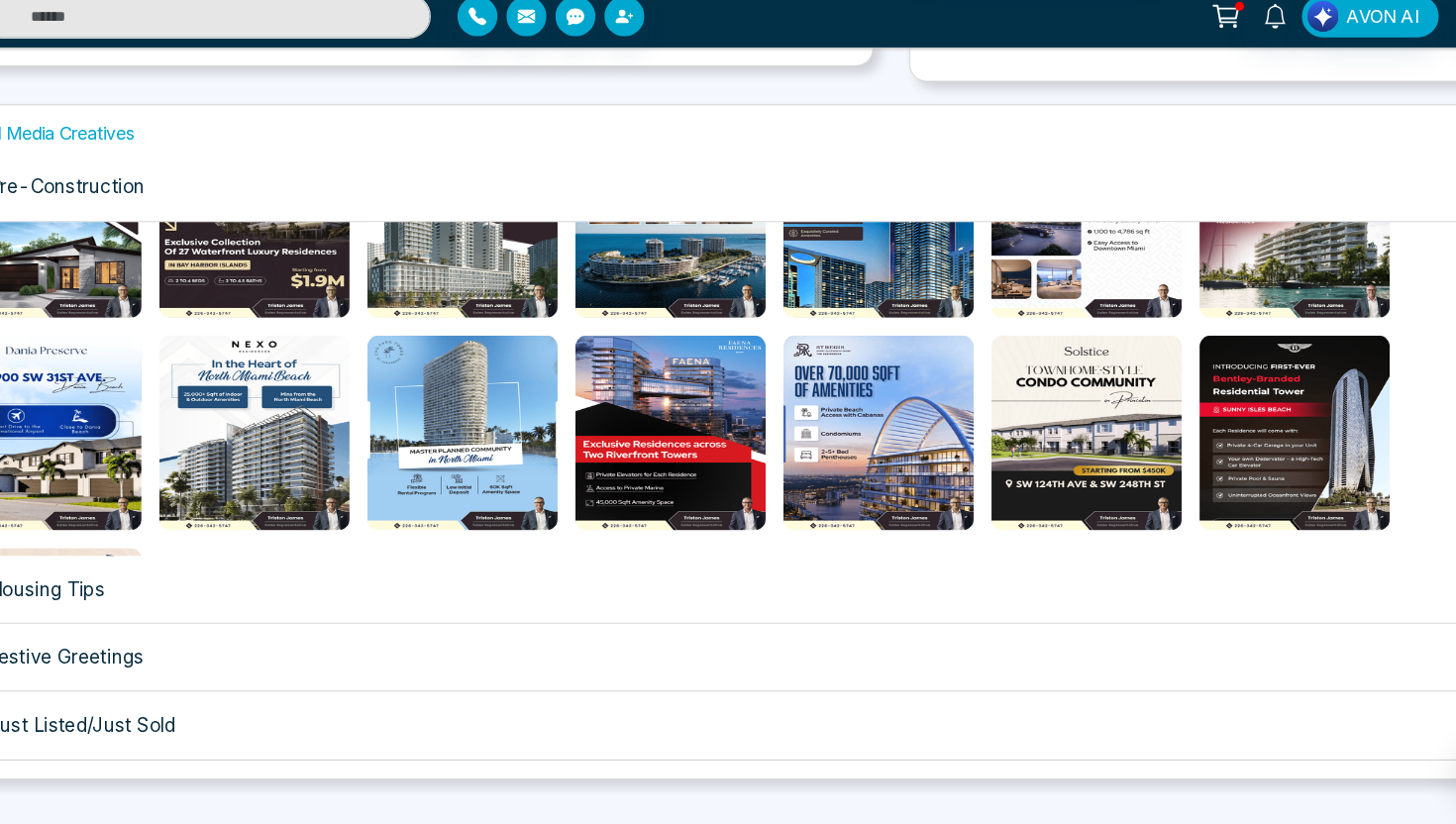
scroll to position [445, 0]
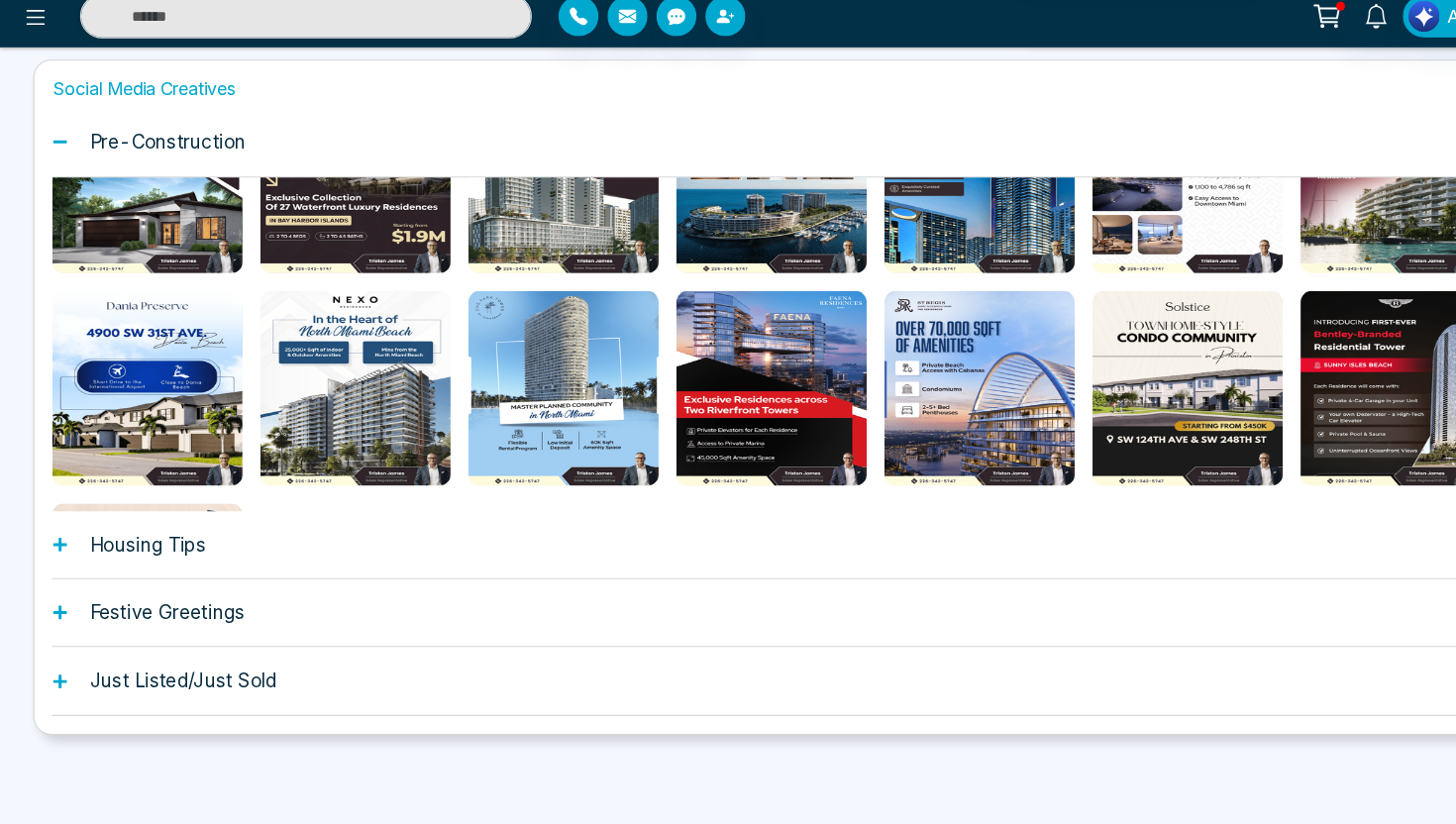
click at [213, 578] on div "Housing Tips" at bounding box center [728, 576] width 1362 height 61
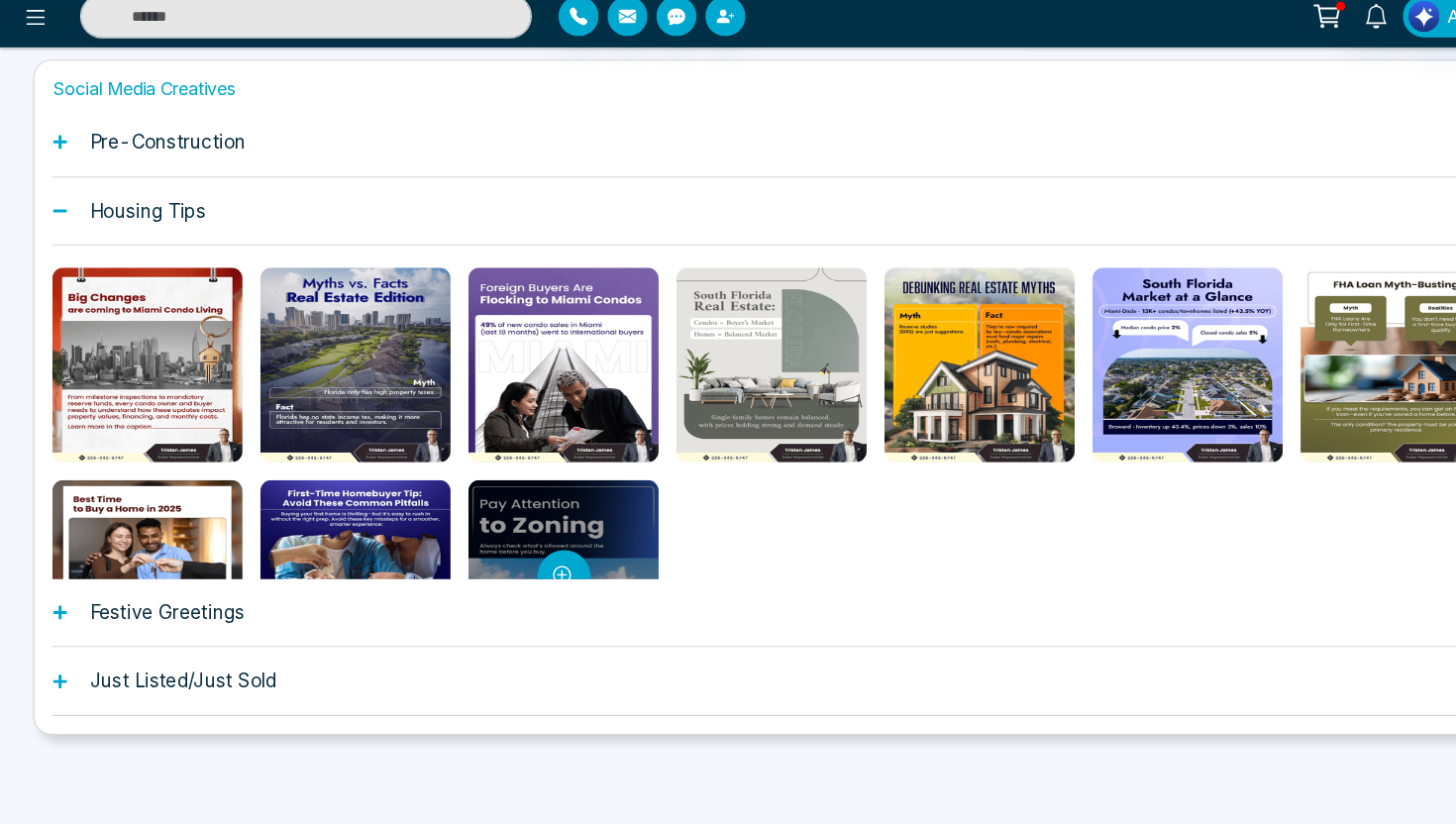
click at [494, 559] on div at bounding box center [502, 605] width 170 height 174
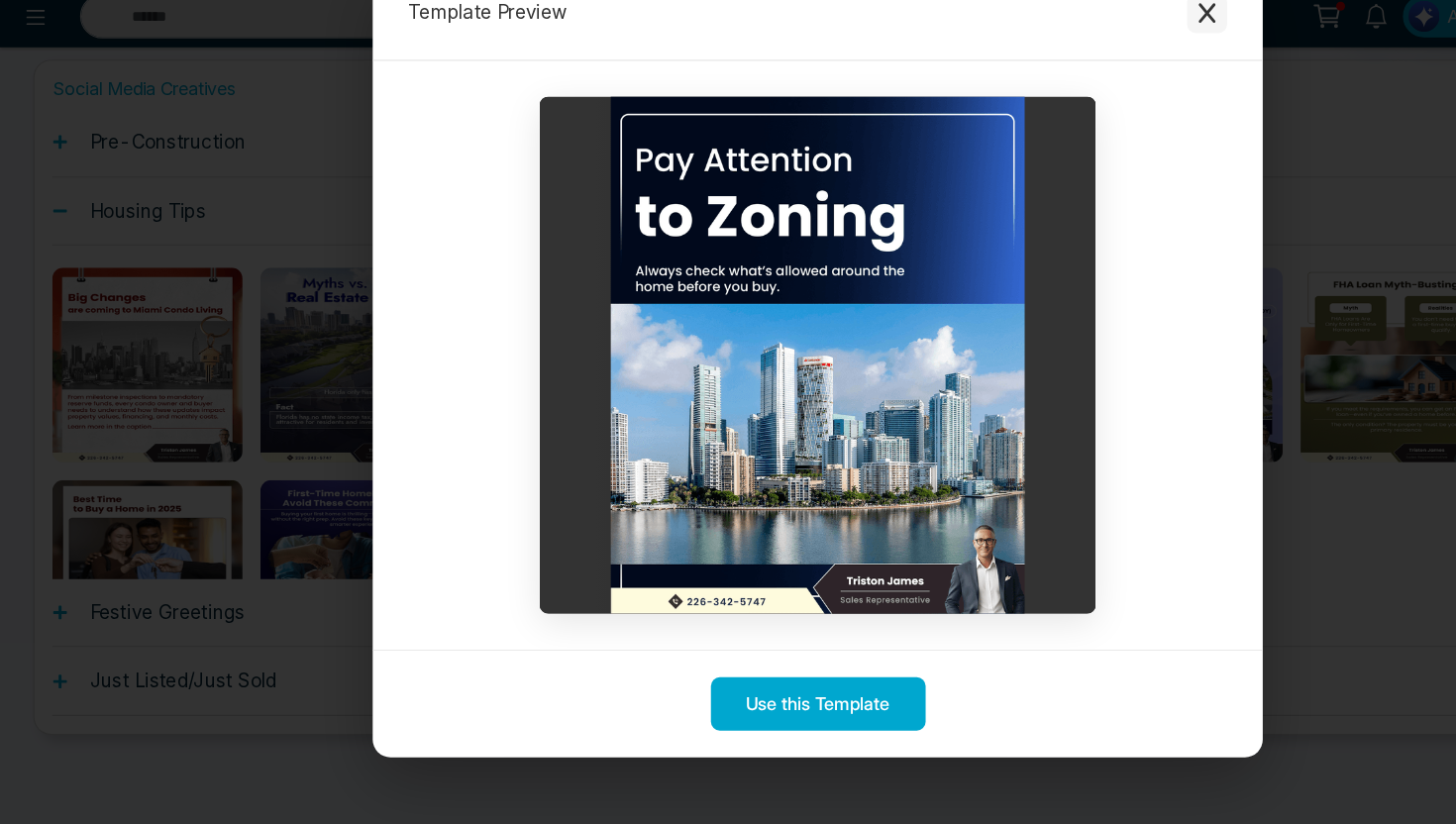
click at [1077, 105] on icon "Close modal" at bounding box center [1073, 102] width 15 height 18
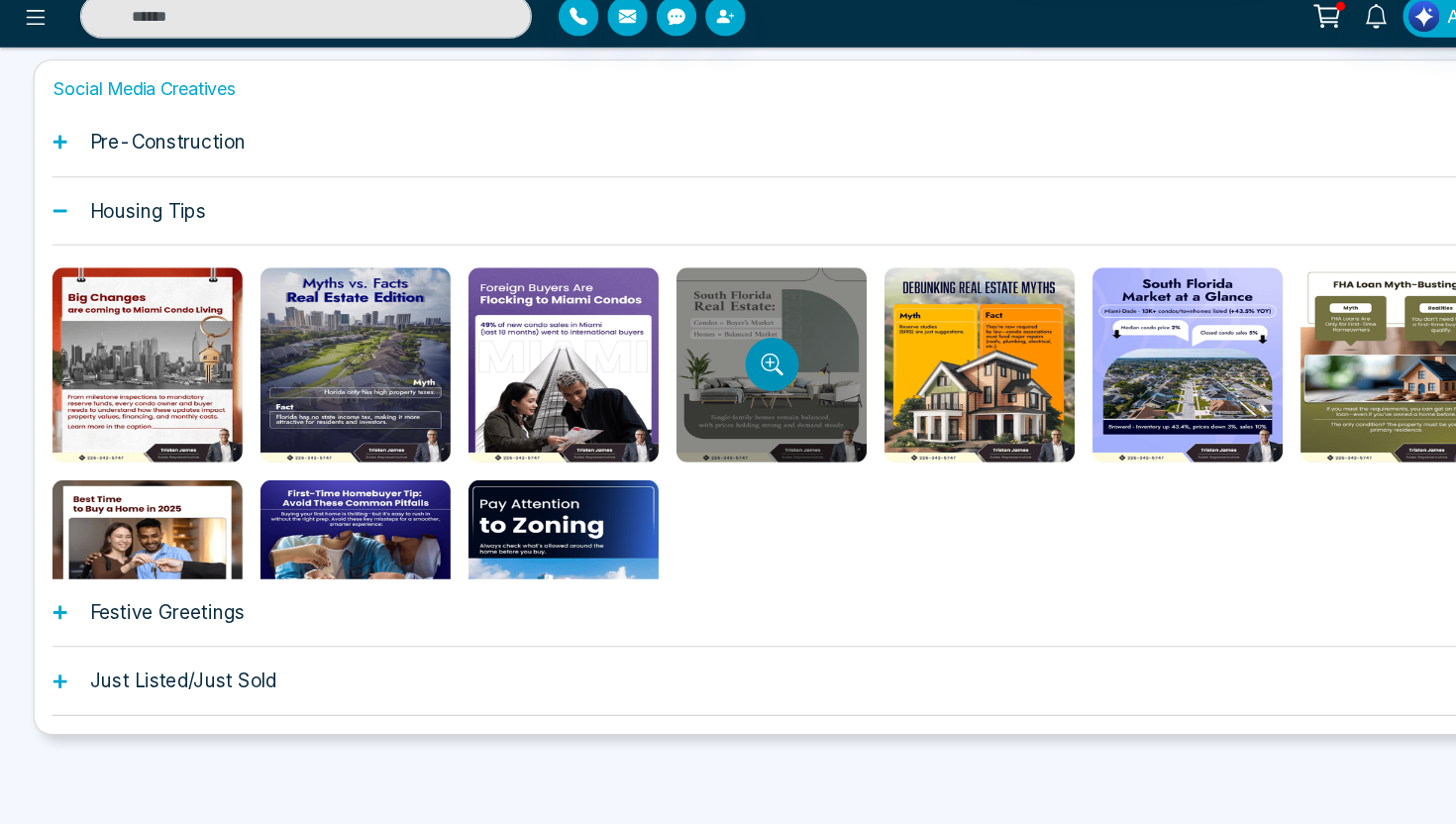
click at [696, 417] on button "Preview template" at bounding box center [687, 415] width 48 height 48
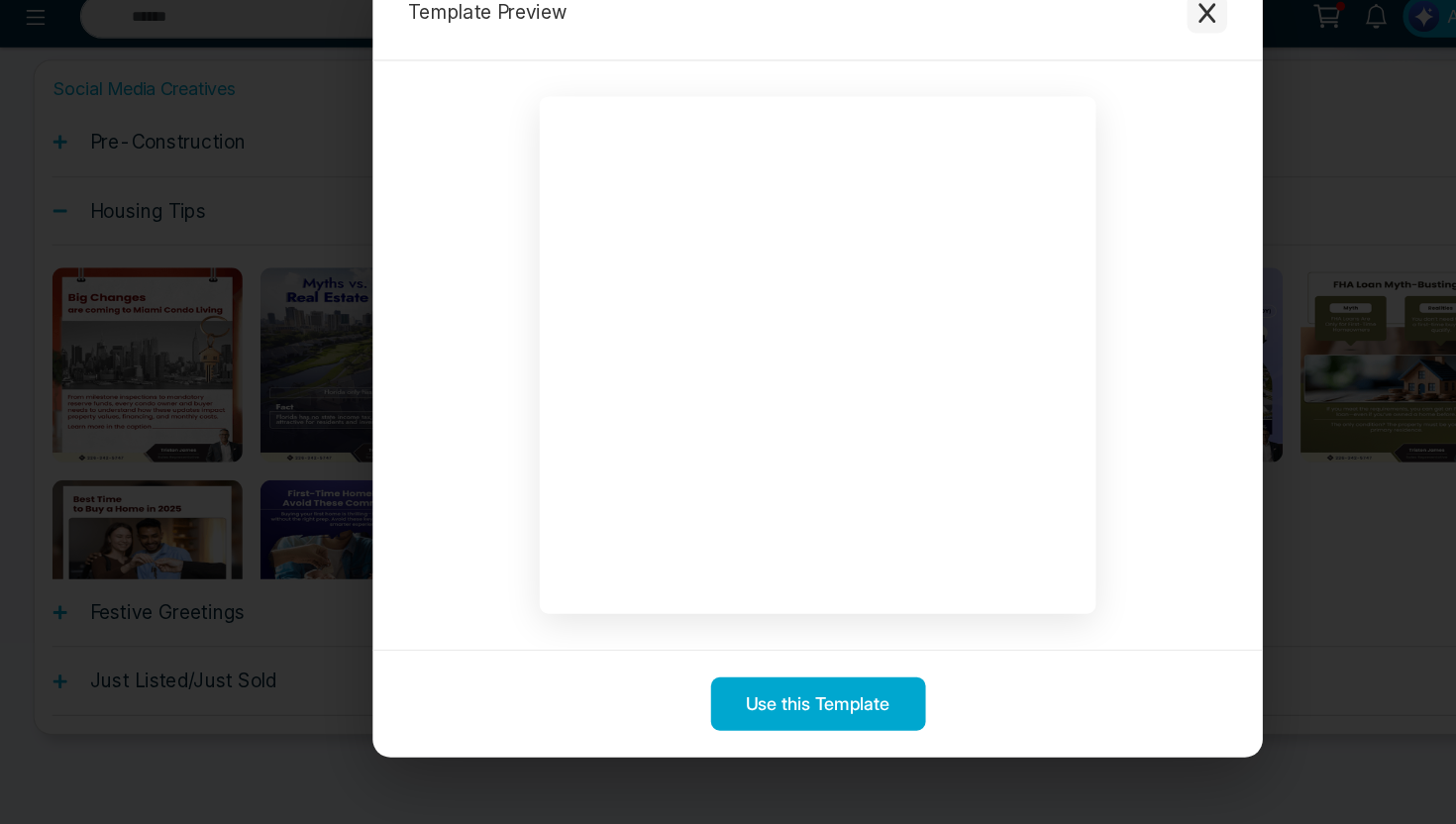
click at [1081, 99] on icon "Close modal" at bounding box center [1074, 102] width 20 height 20
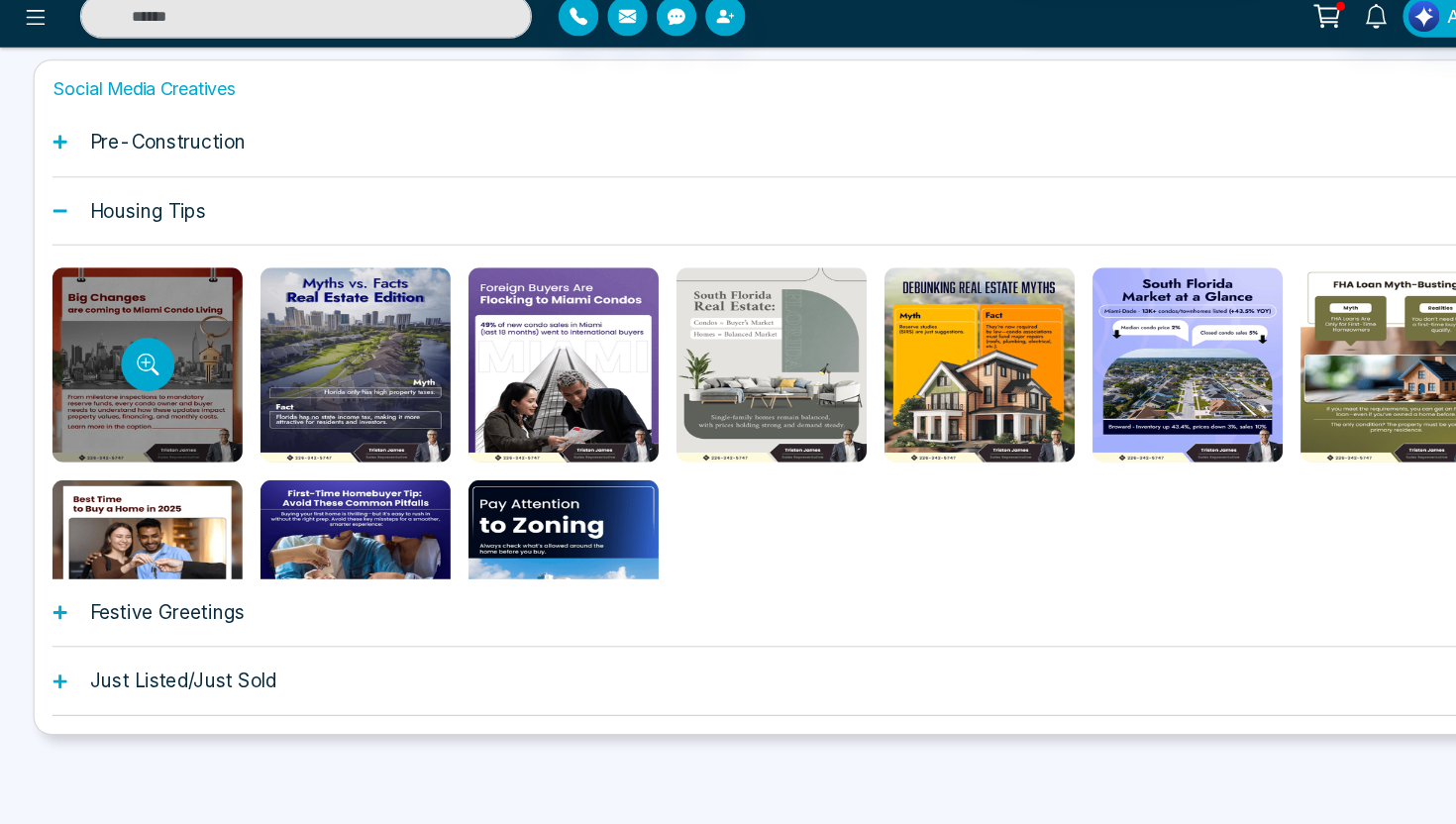
click at [103, 396] on div at bounding box center [132, 416] width 170 height 174
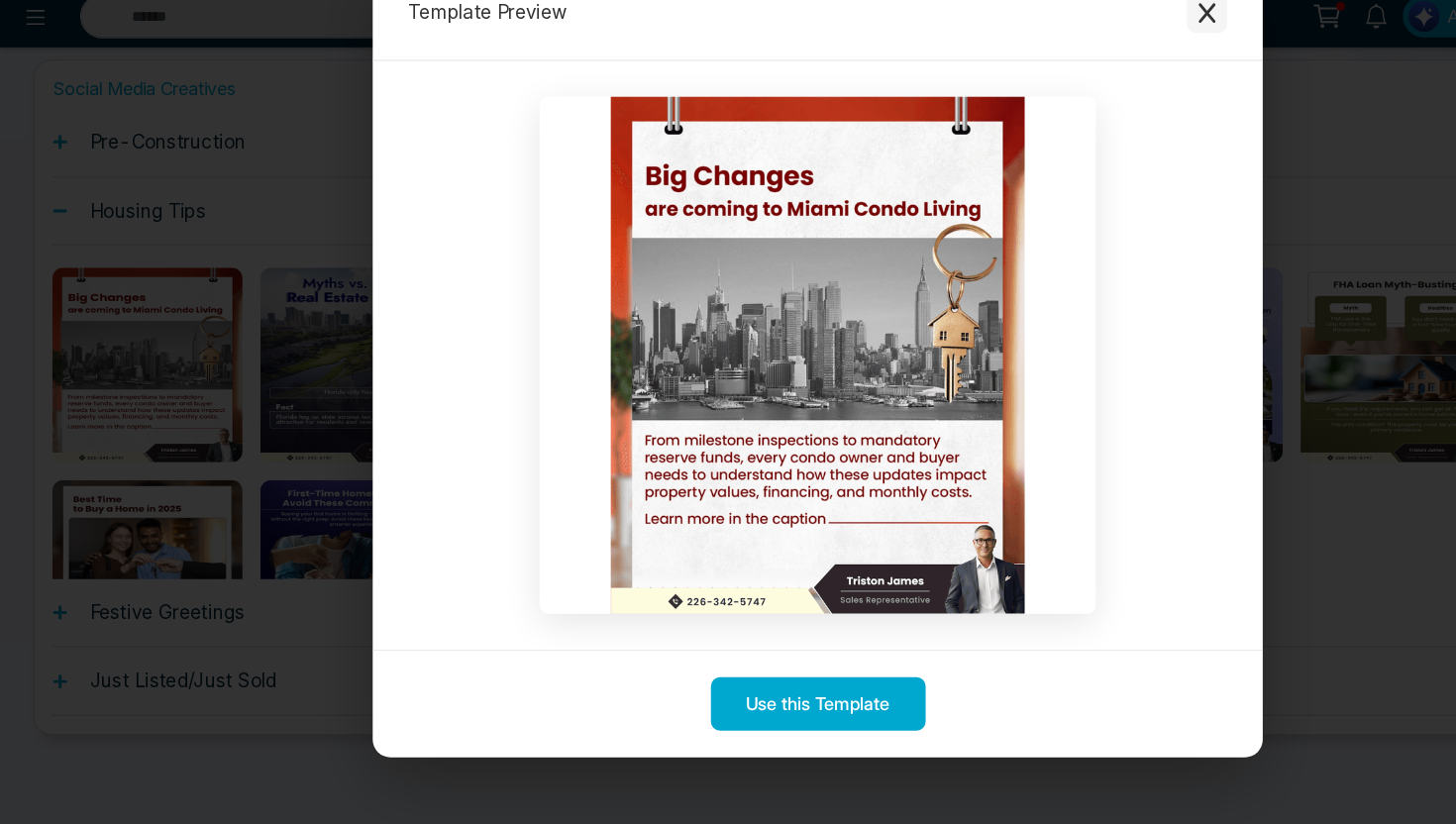
click at [1066, 106] on icon "Close modal" at bounding box center [1074, 102] width 20 height 20
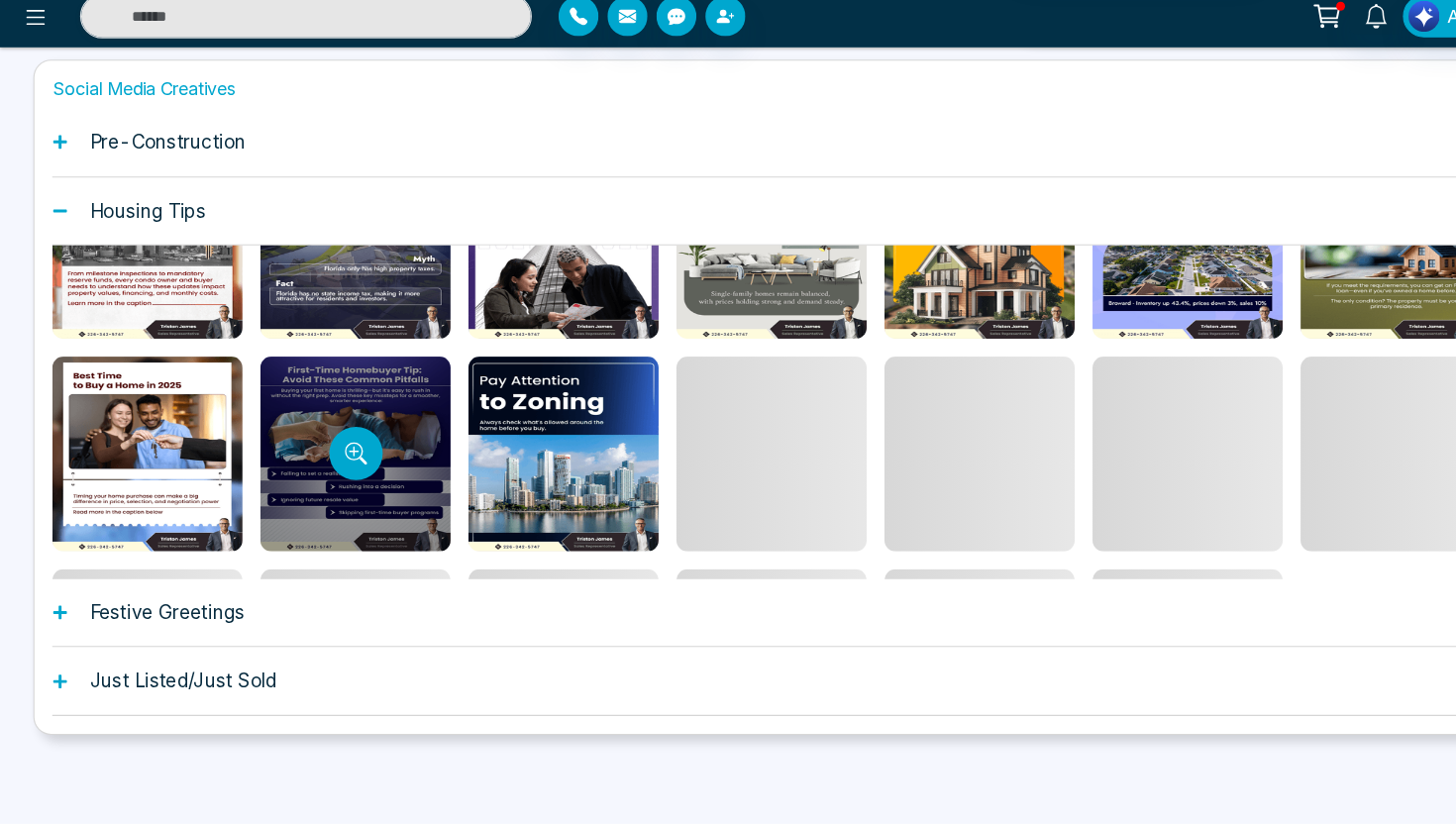
scroll to position [105, 0]
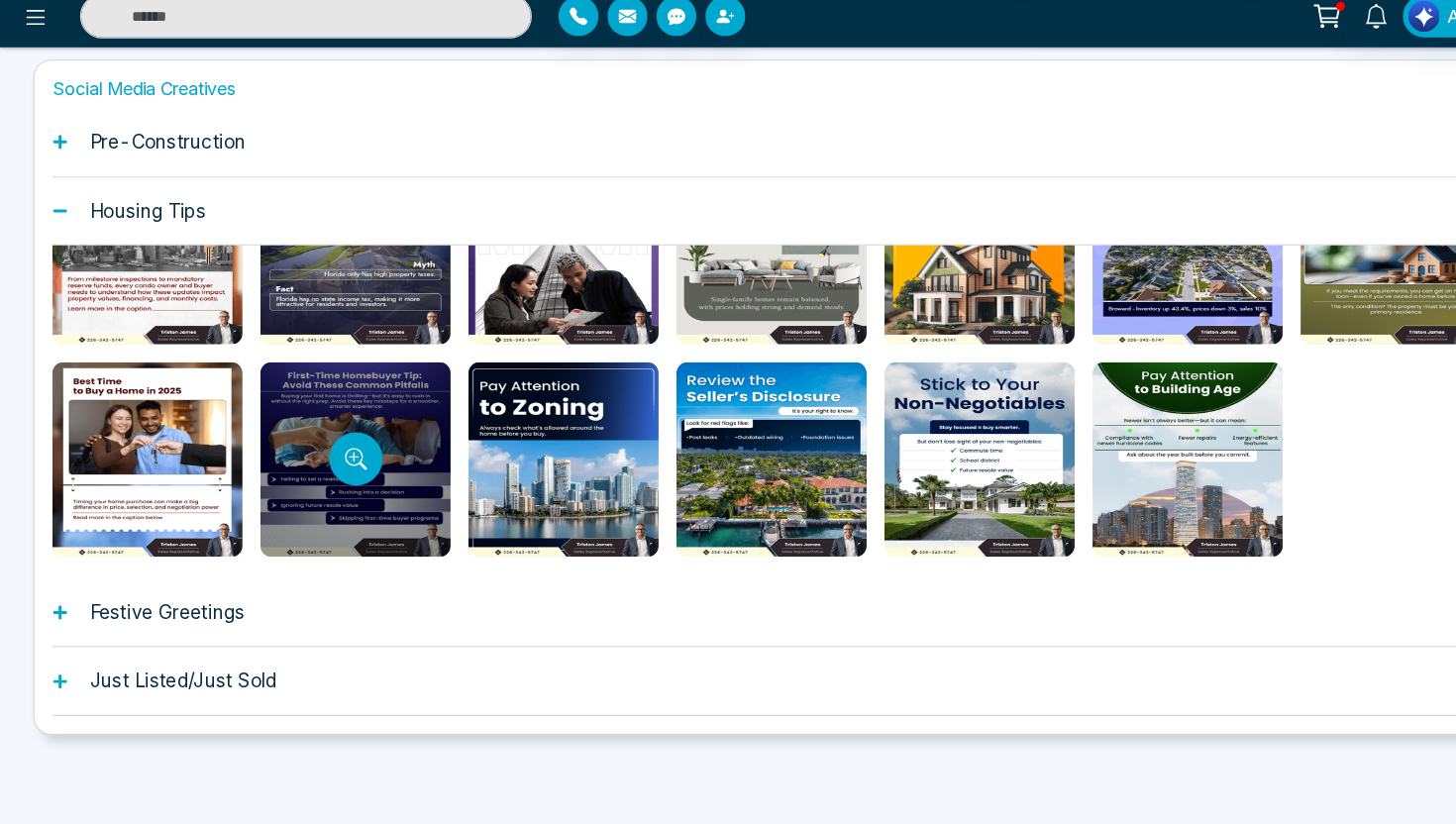
click at [374, 470] on div at bounding box center [316, 500] width 170 height 174
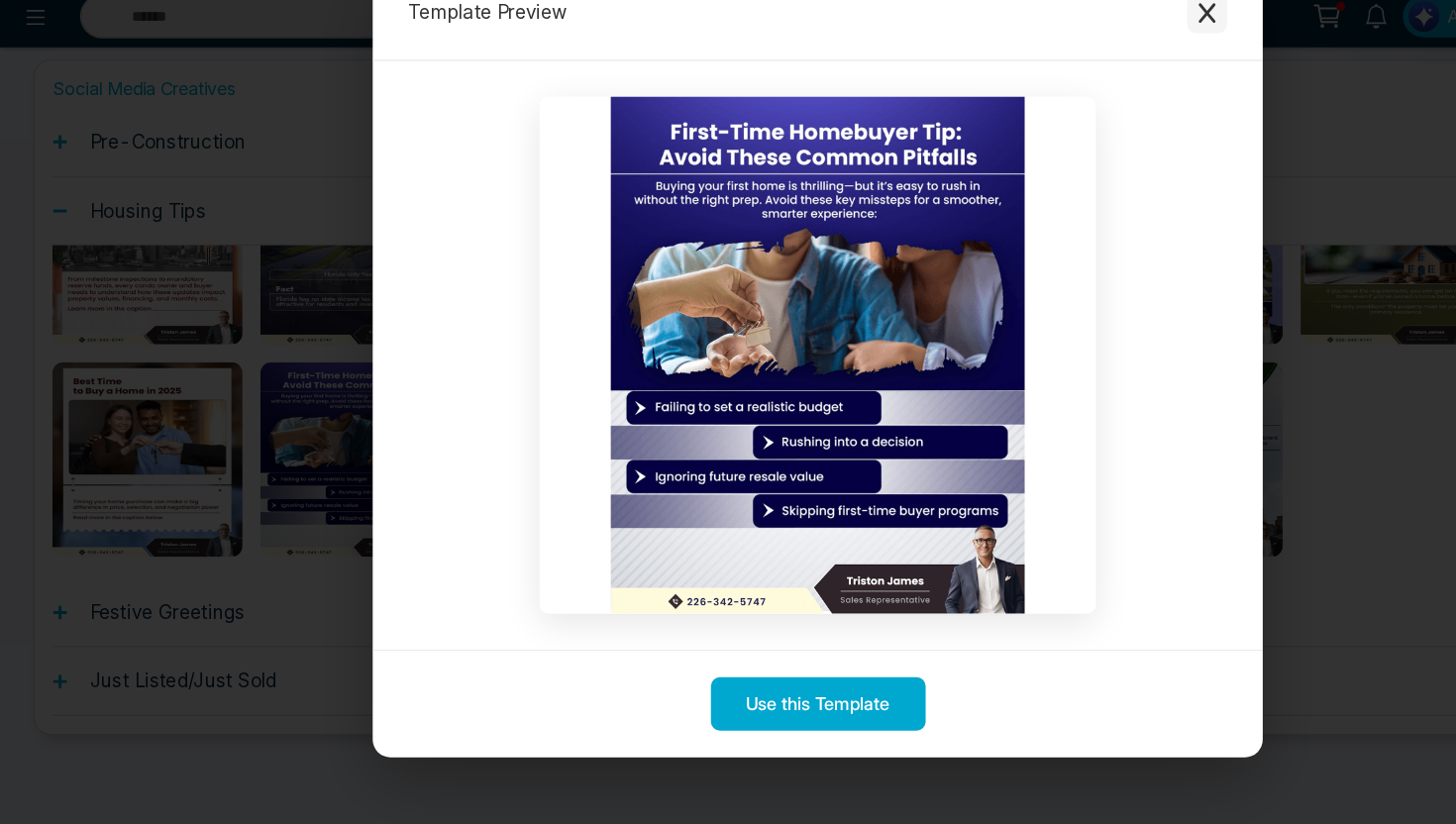
click at [1084, 101] on button "Close modal" at bounding box center [1074, 102] width 36 height 36
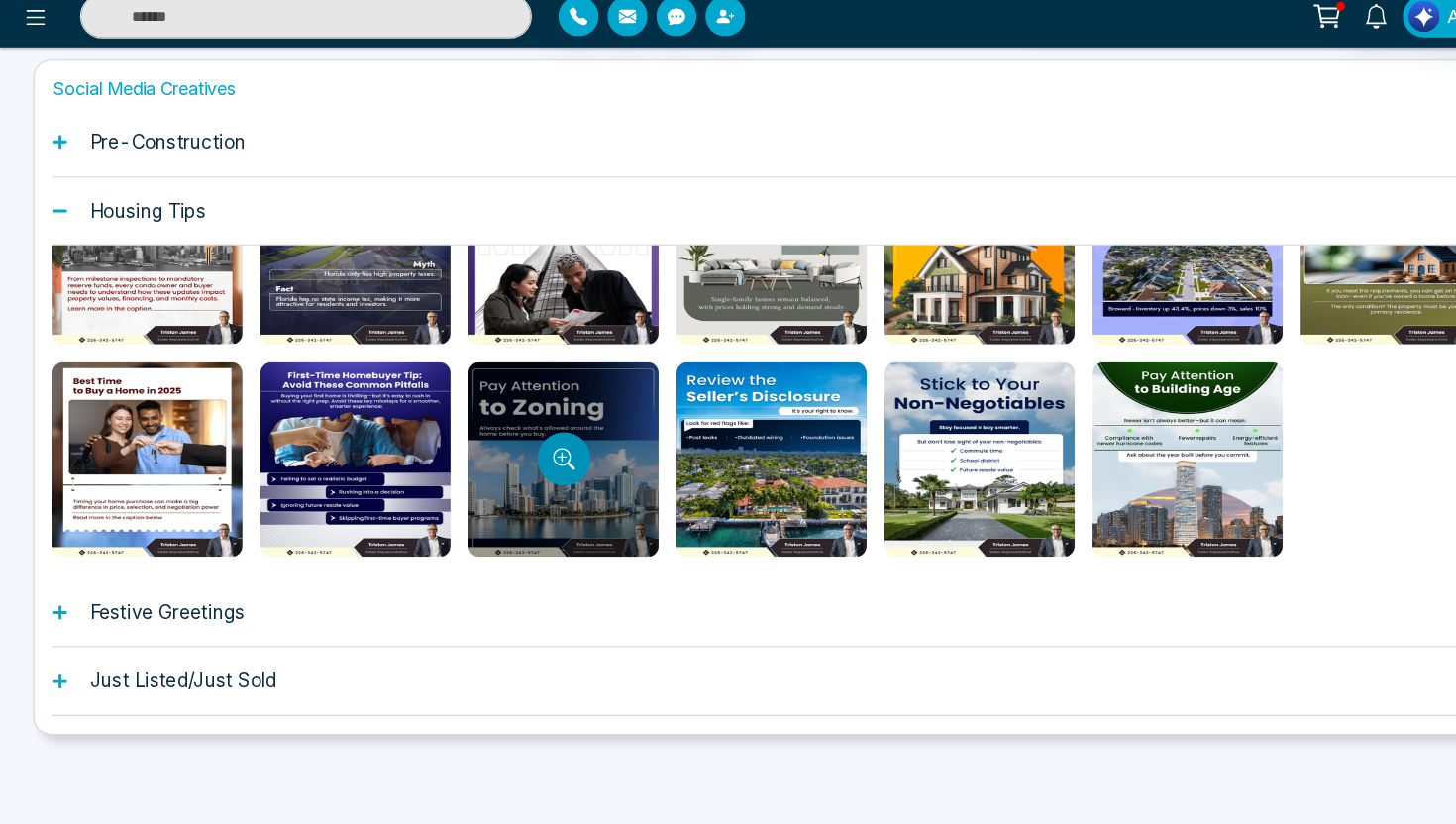
click at [506, 509] on button "Preview template" at bounding box center [503, 500] width 48 height 48
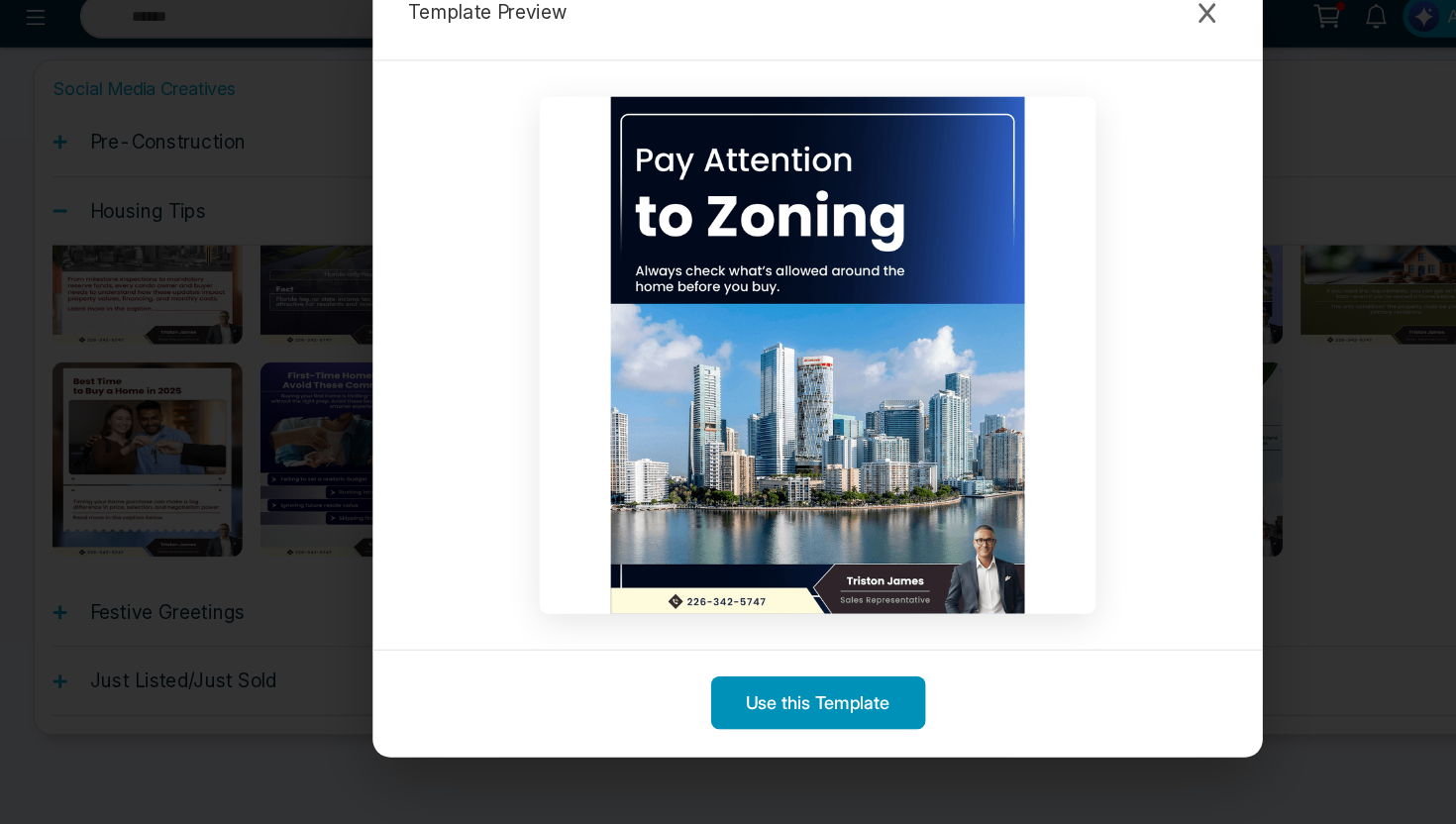
click at [695, 728] on button "Use this Template" at bounding box center [728, 716] width 191 height 48
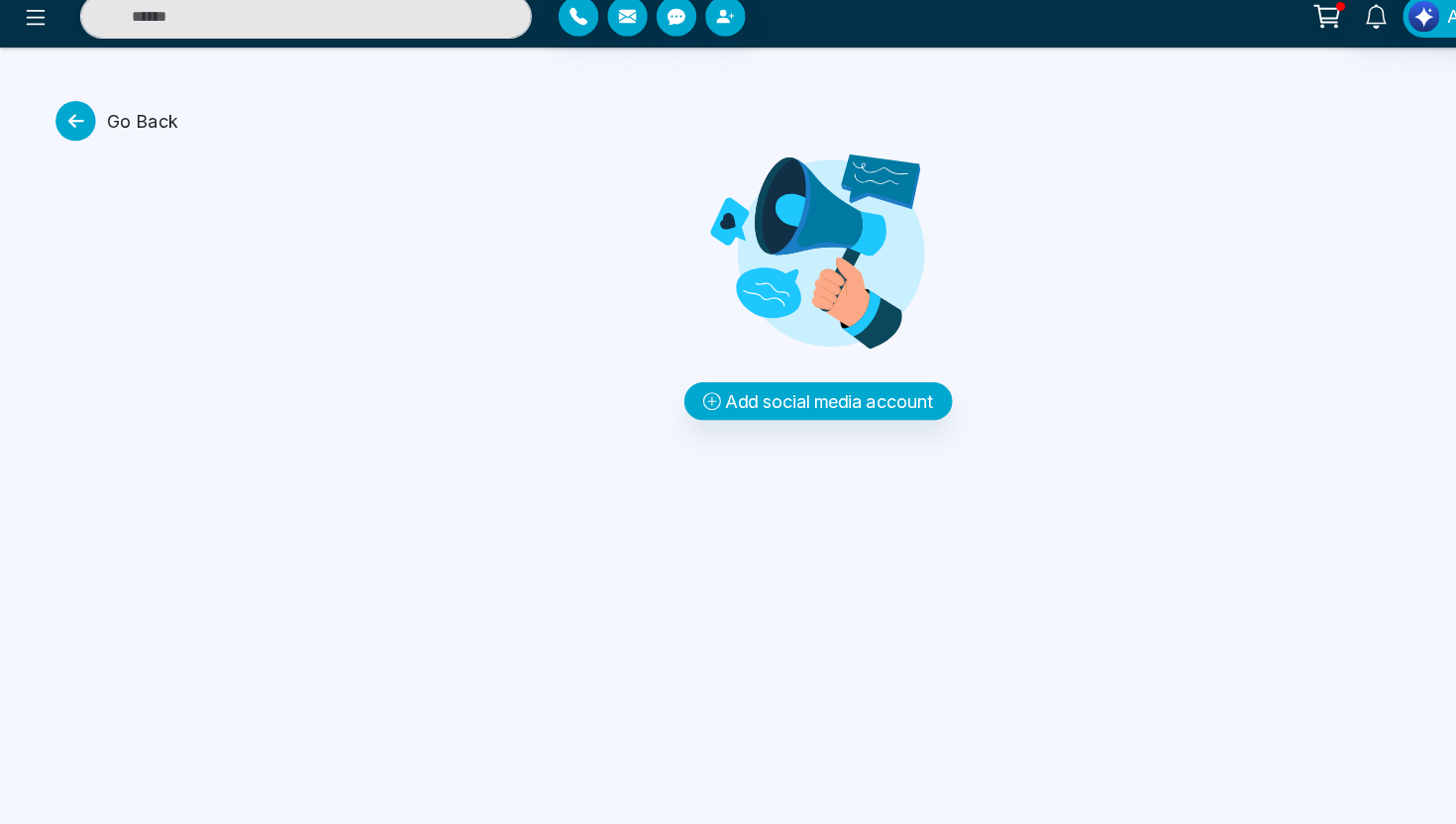
click at [63, 208] on icon at bounding box center [68, 199] width 36 height 36
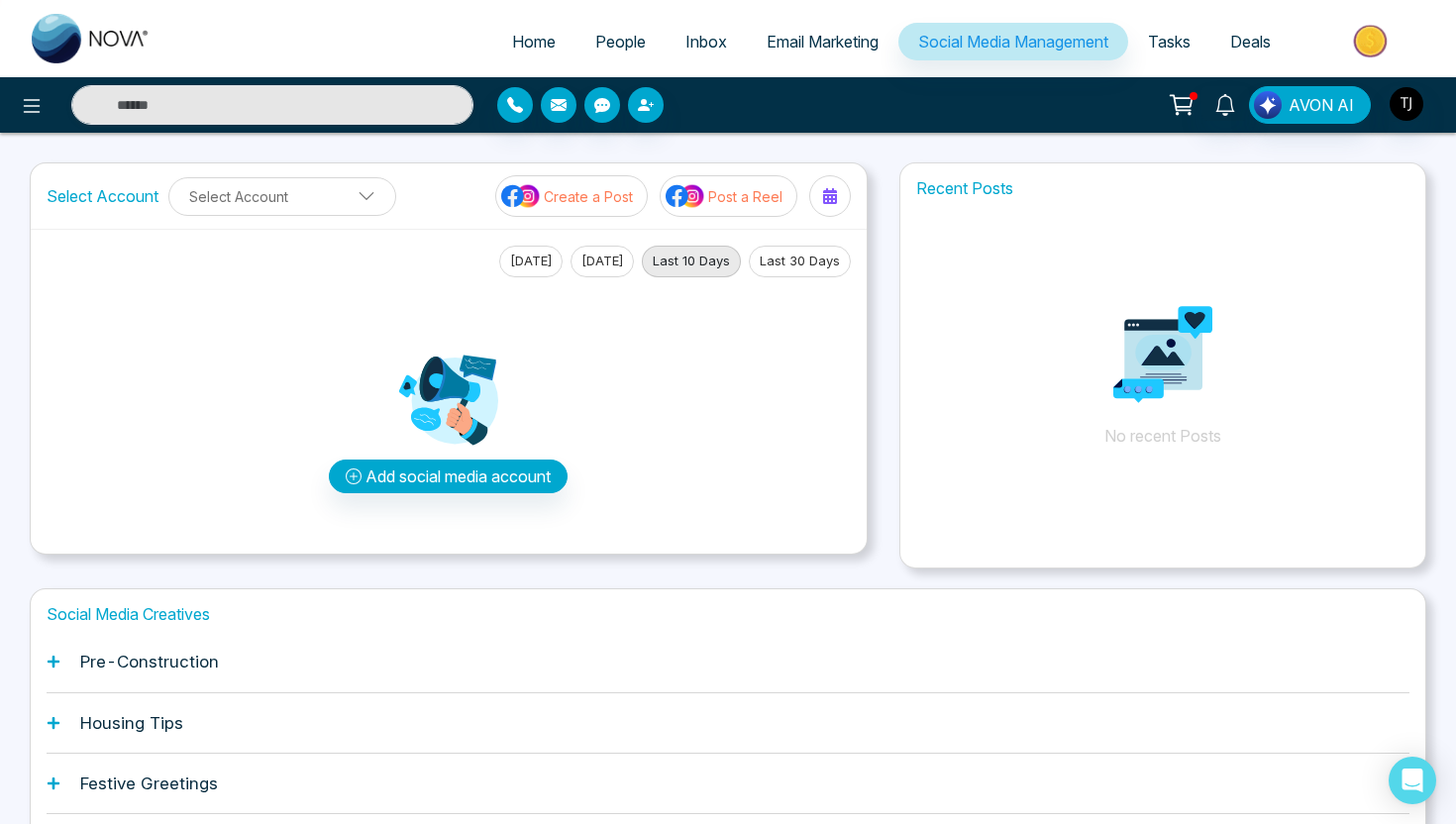
click at [237, 680] on div "Pre-Construction" at bounding box center [728, 661] width 1362 height 61
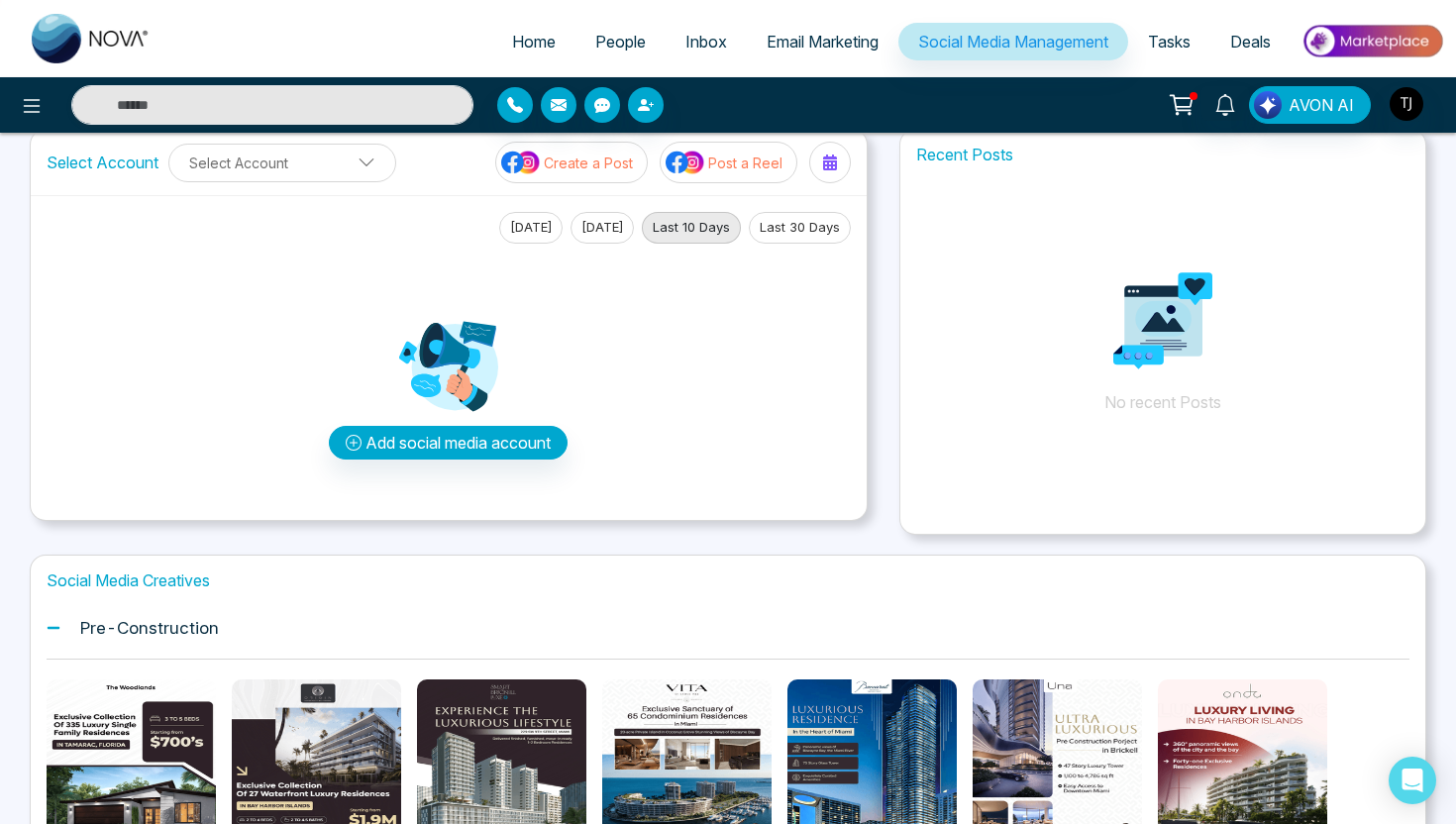
scroll to position [19, 0]
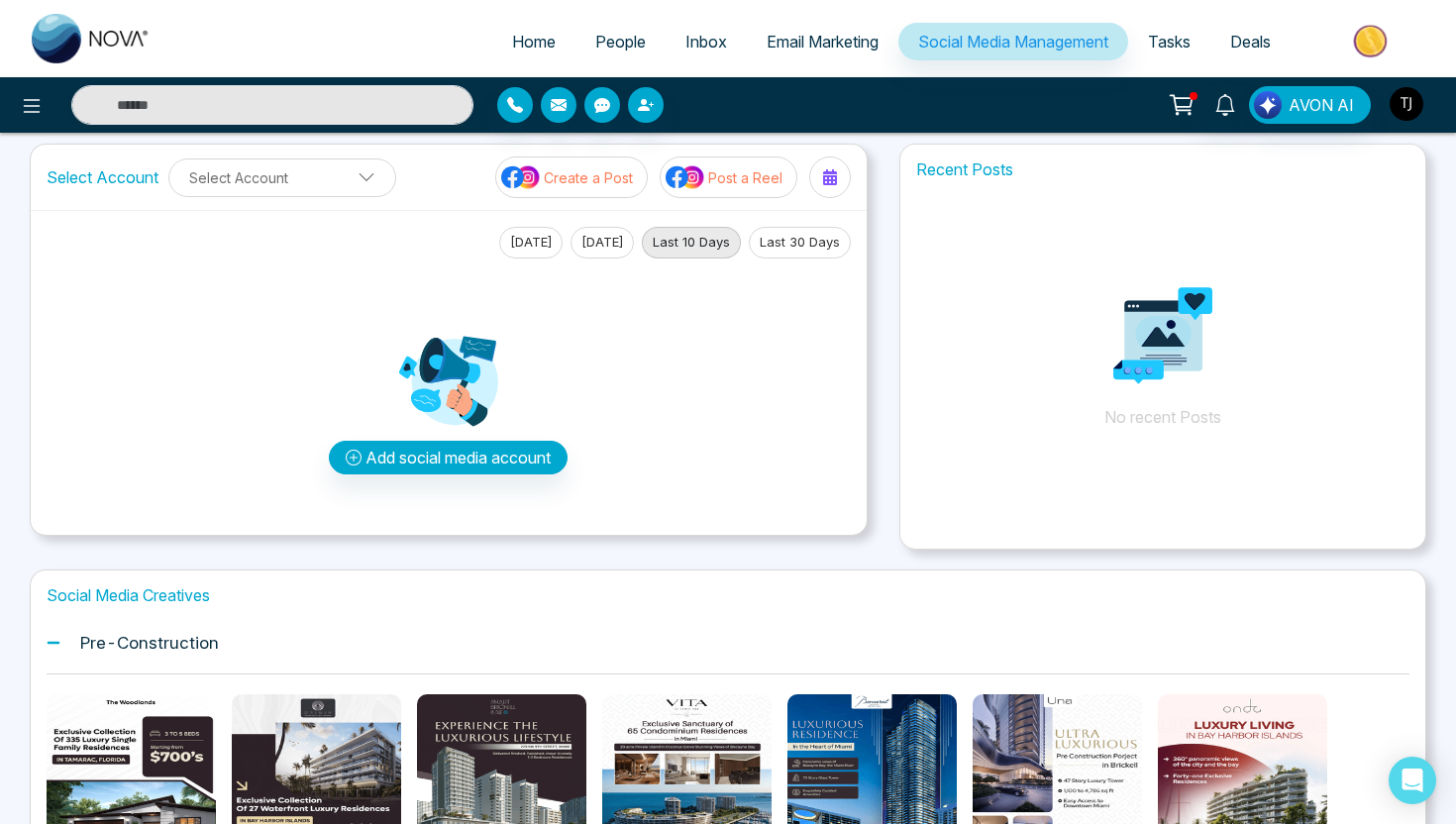
click at [1409, 106] on img "button" at bounding box center [1406, 104] width 34 height 34
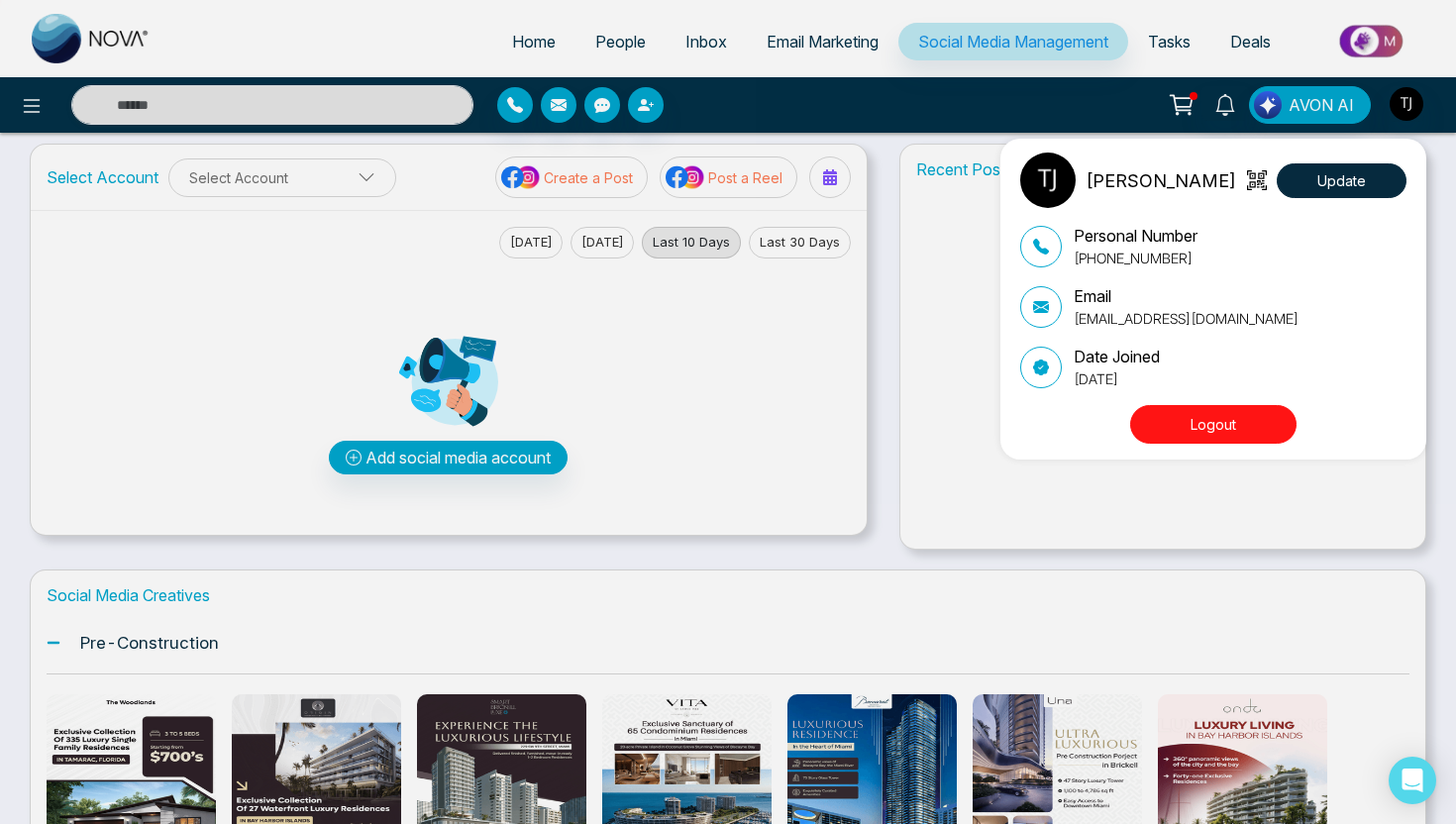
click at [1217, 429] on button "Logout" at bounding box center [1213, 424] width 167 height 39
